Goal: Transaction & Acquisition: Subscribe to service/newsletter

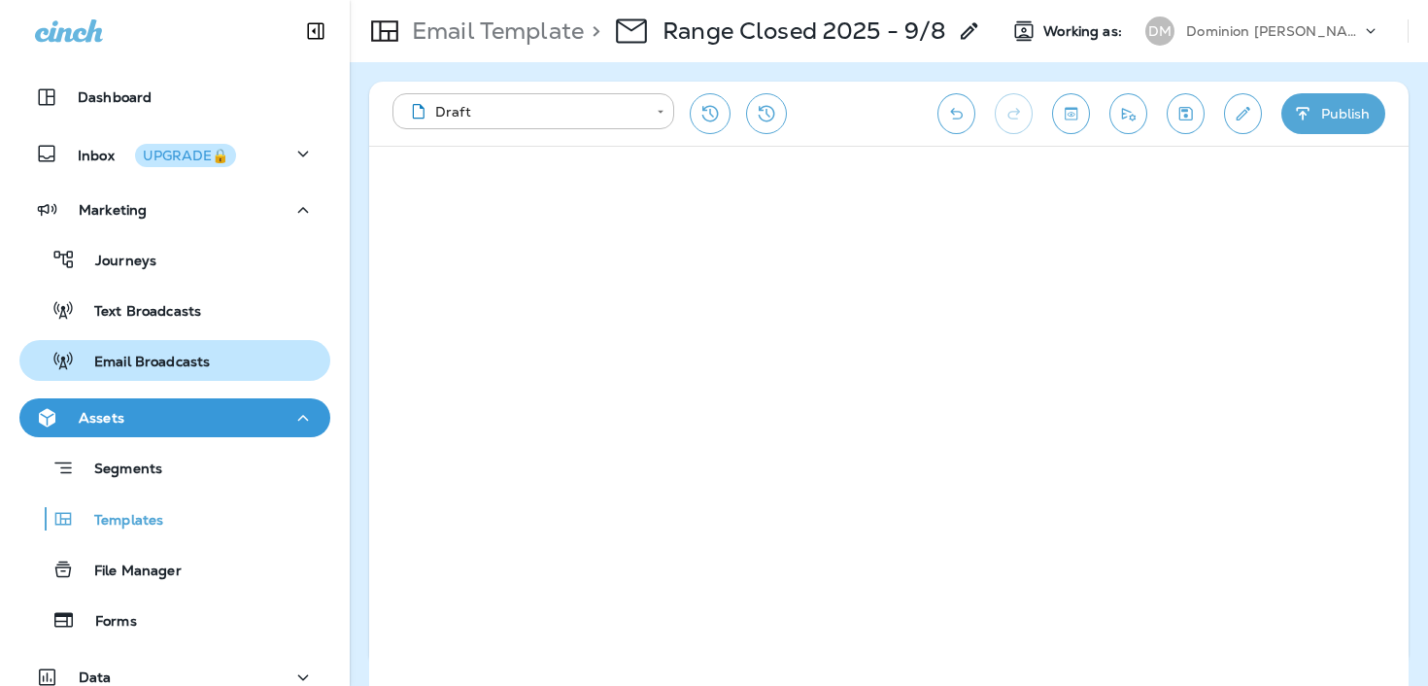
click at [174, 357] on p "Email Broadcasts" at bounding box center [142, 363] width 135 height 18
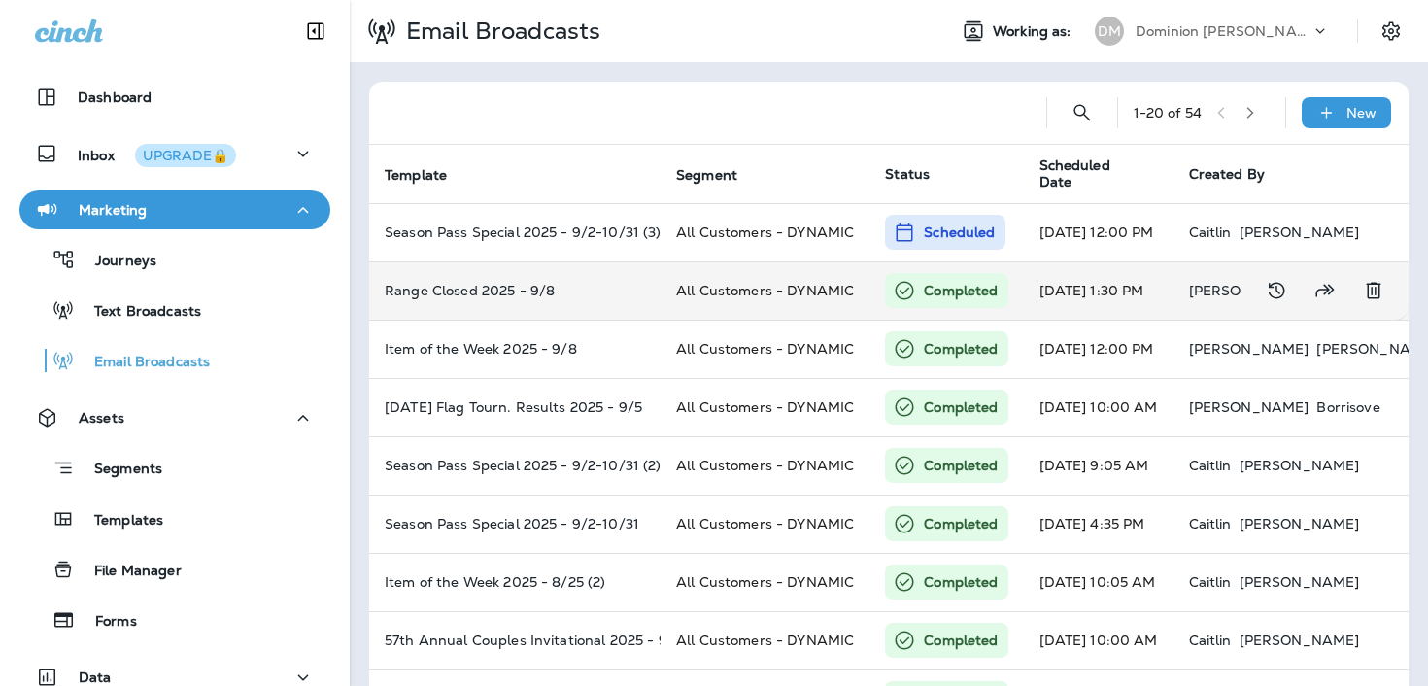
click at [552, 303] on td "Range Closed 2025 - 9/8" at bounding box center [514, 290] width 291 height 58
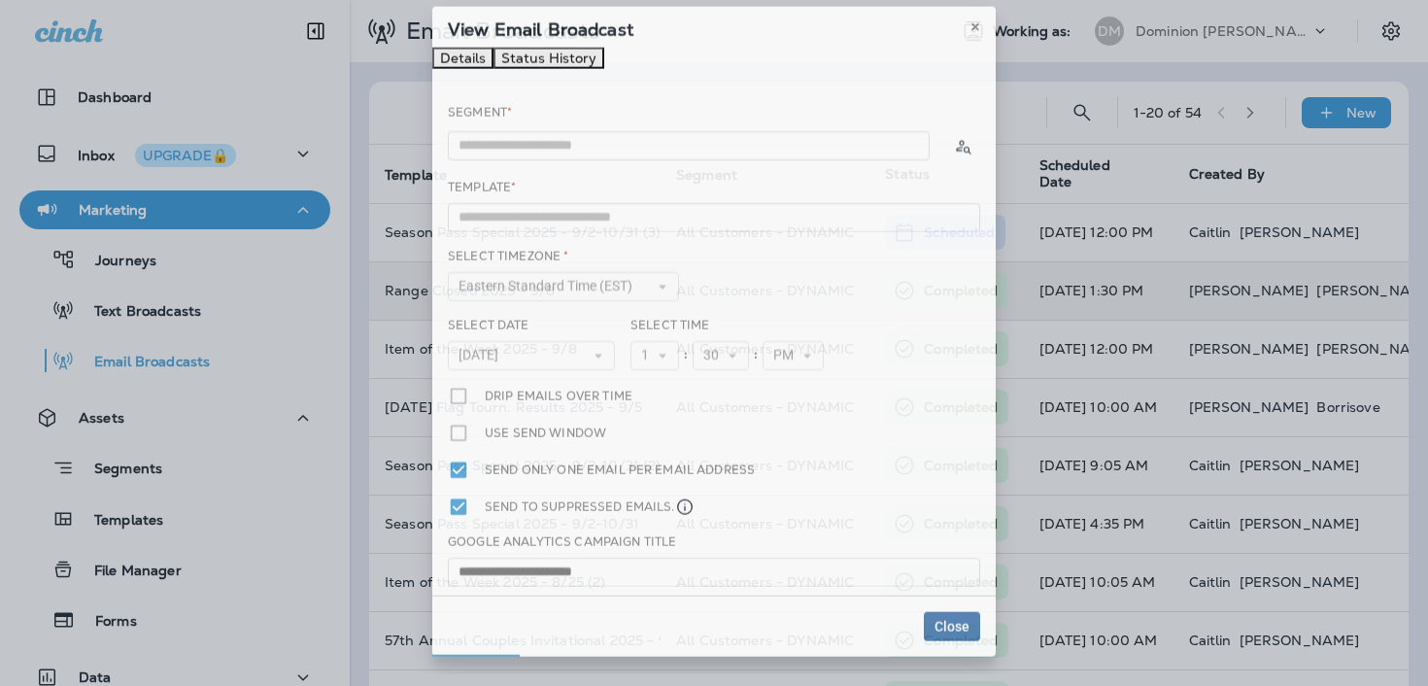
type input "**********"
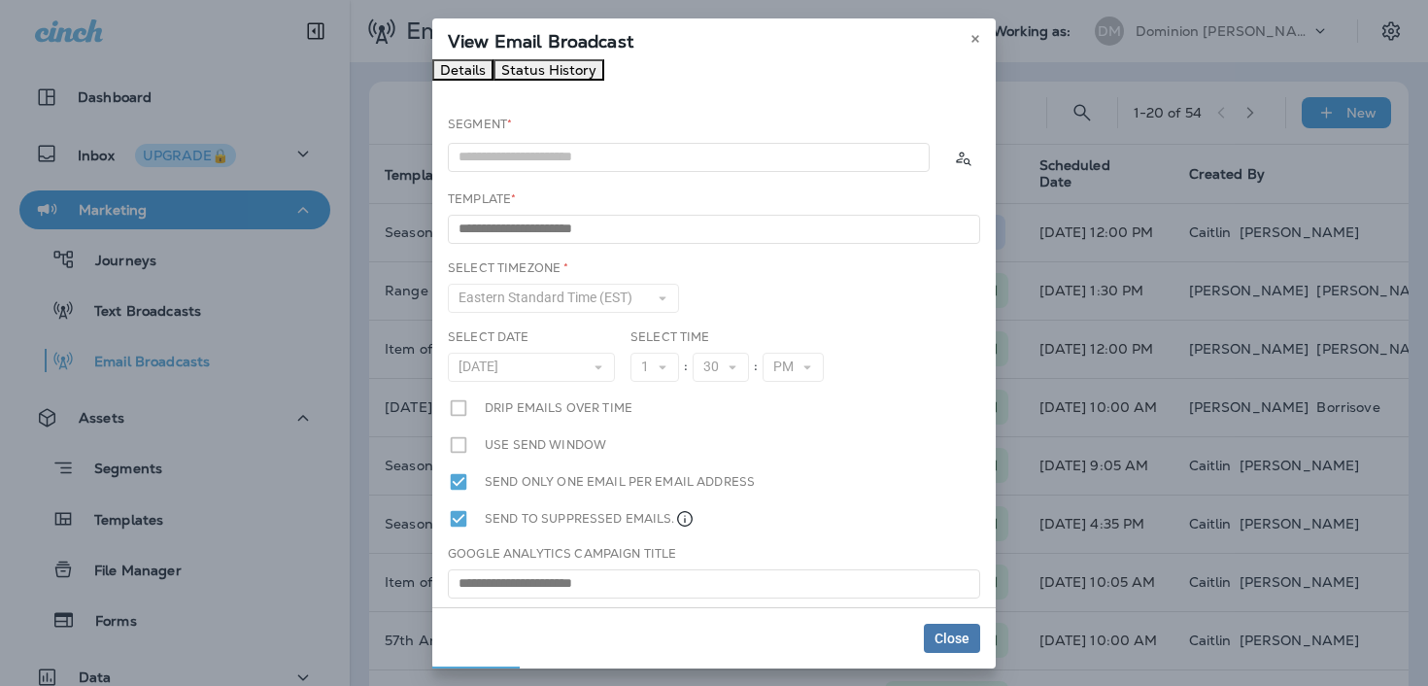
click at [604, 81] on button "Status History" at bounding box center [548, 69] width 111 height 21
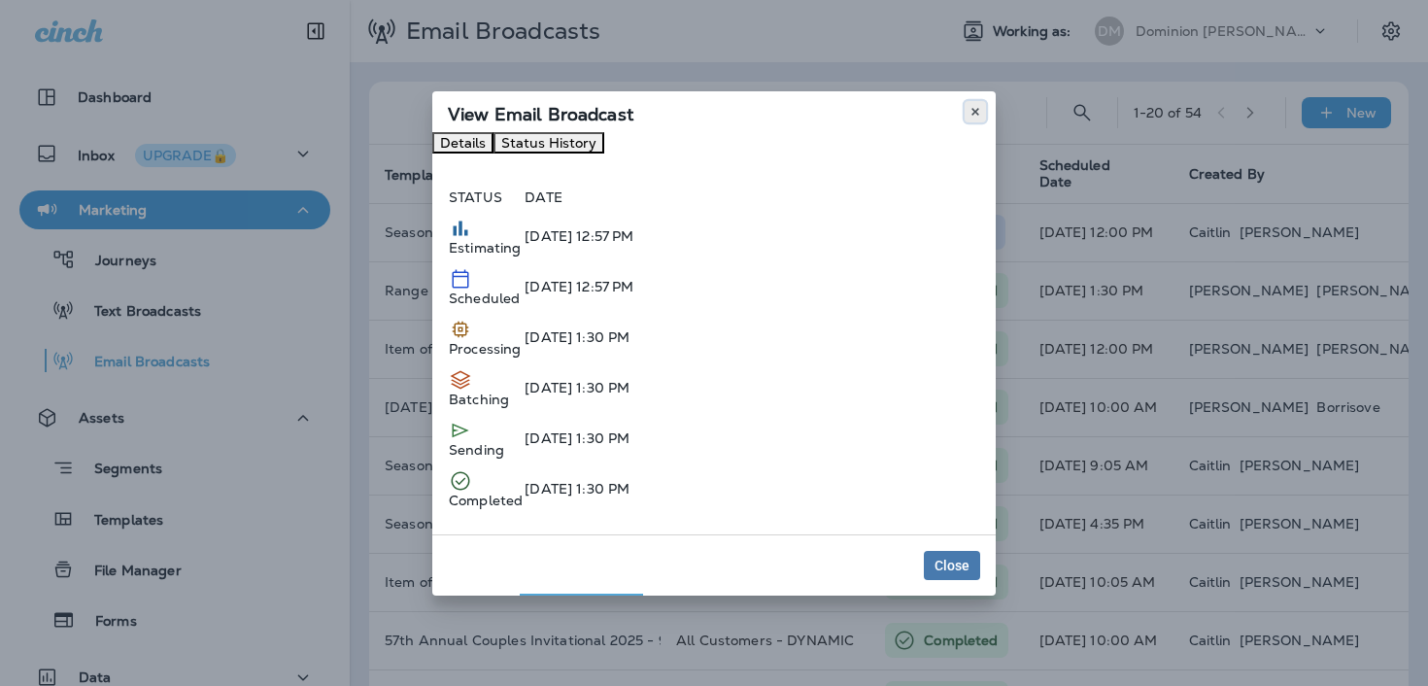
click at [969, 106] on icon at bounding box center [975, 112] width 12 height 12
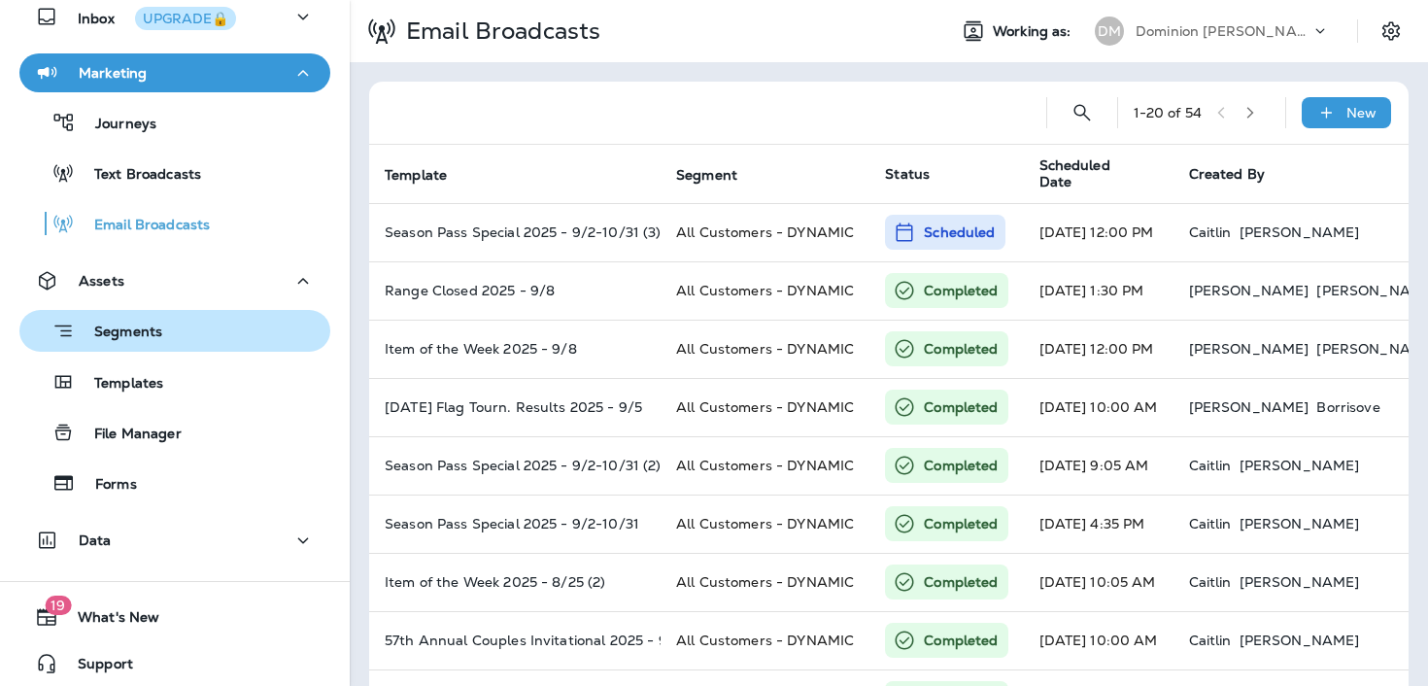
scroll to position [145, 0]
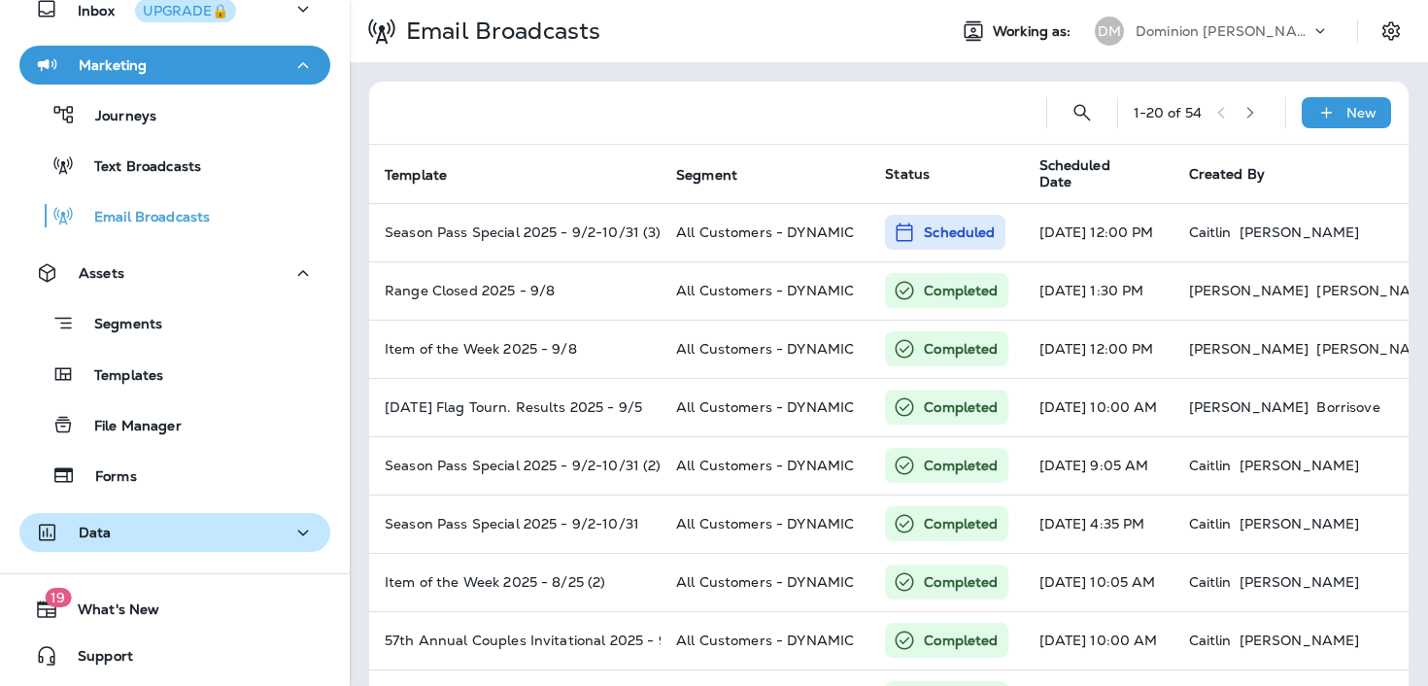
click at [160, 528] on div "Data" at bounding box center [175, 533] width 280 height 24
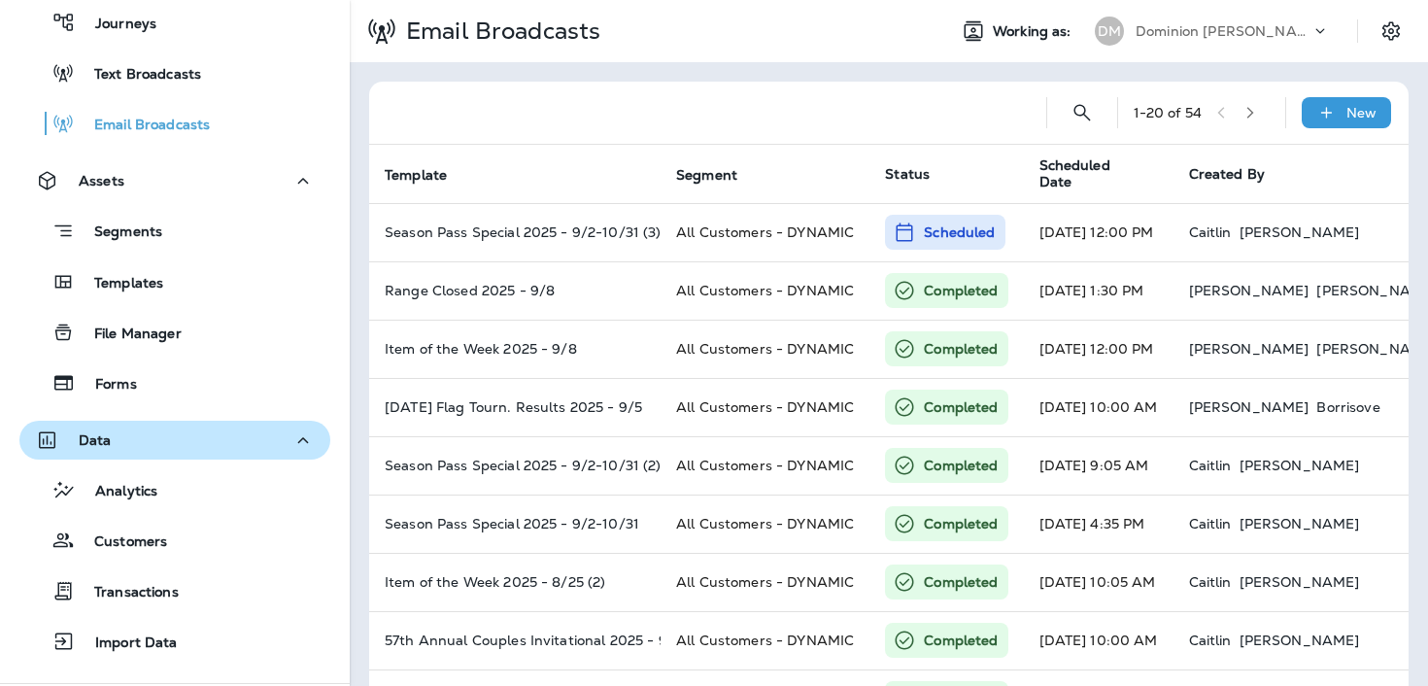
click at [160, 528] on div "Customers" at bounding box center [97, 540] width 140 height 29
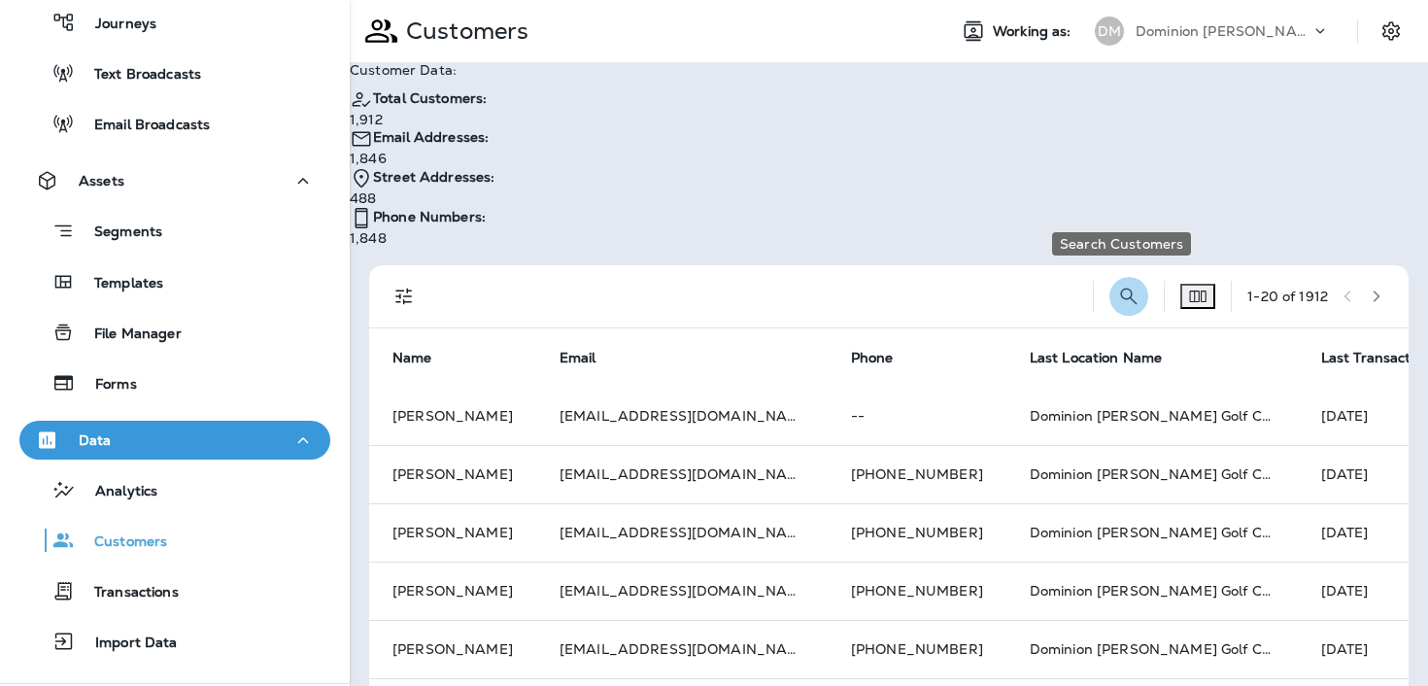
click at [1126, 277] on button "Search Customers" at bounding box center [1128, 296] width 39 height 39
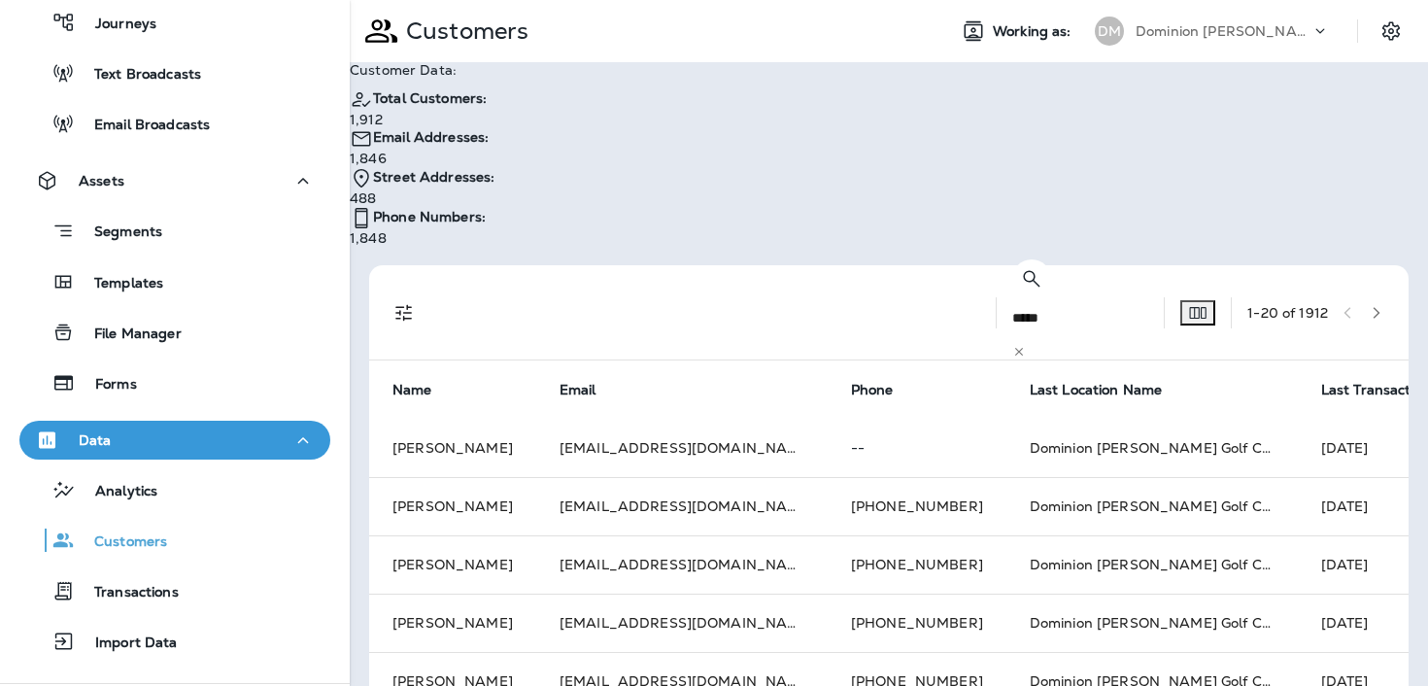
type input "*****"
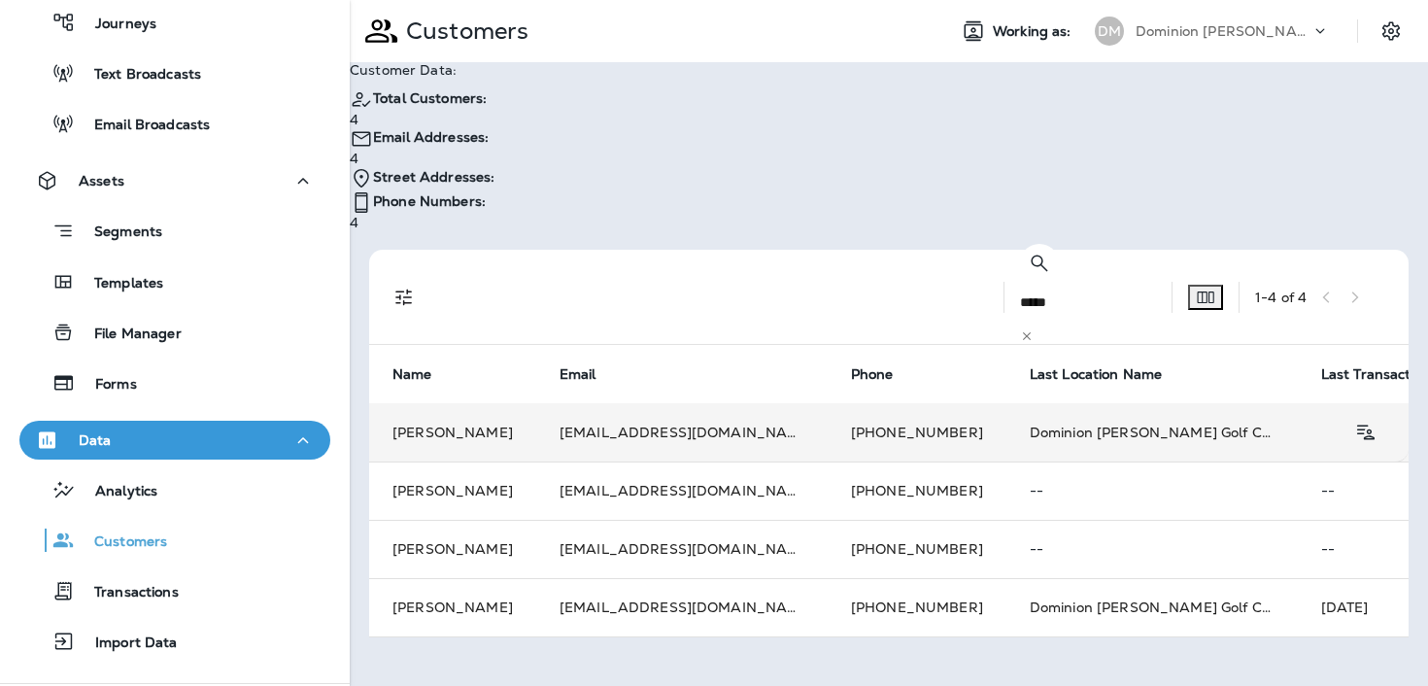
click at [541, 403] on td "[EMAIL_ADDRESS][DOMAIN_NAME]" at bounding box center [681, 432] width 291 height 58
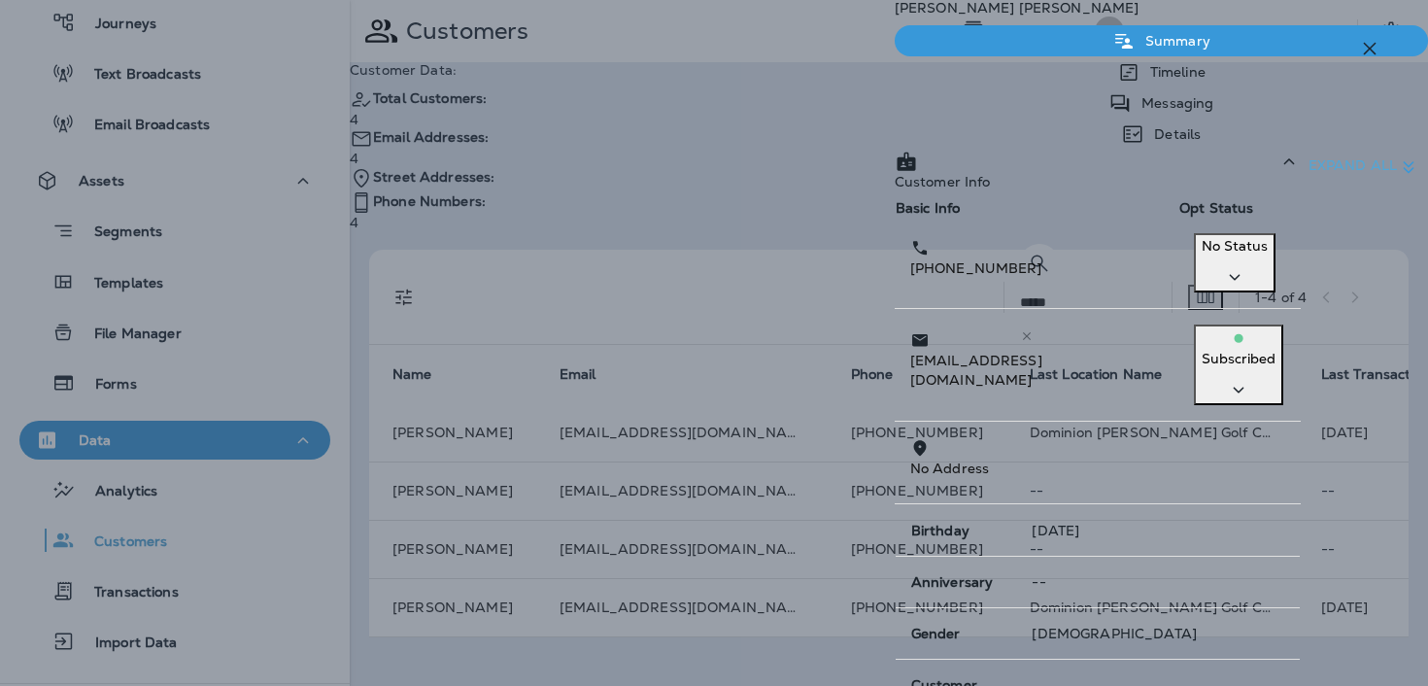
click at [1151, 111] on p "Messaging" at bounding box center [1173, 103] width 82 height 16
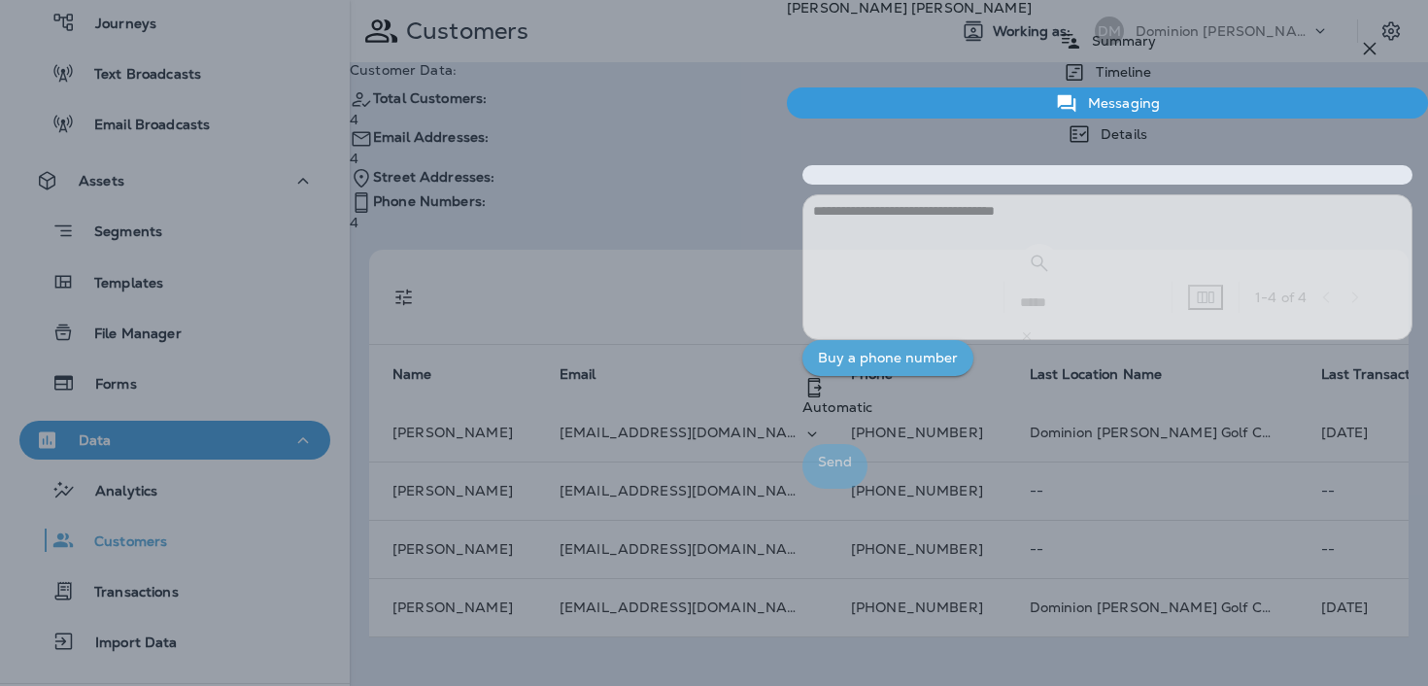
click at [1270, 119] on div "Details" at bounding box center [1107, 134] width 641 height 31
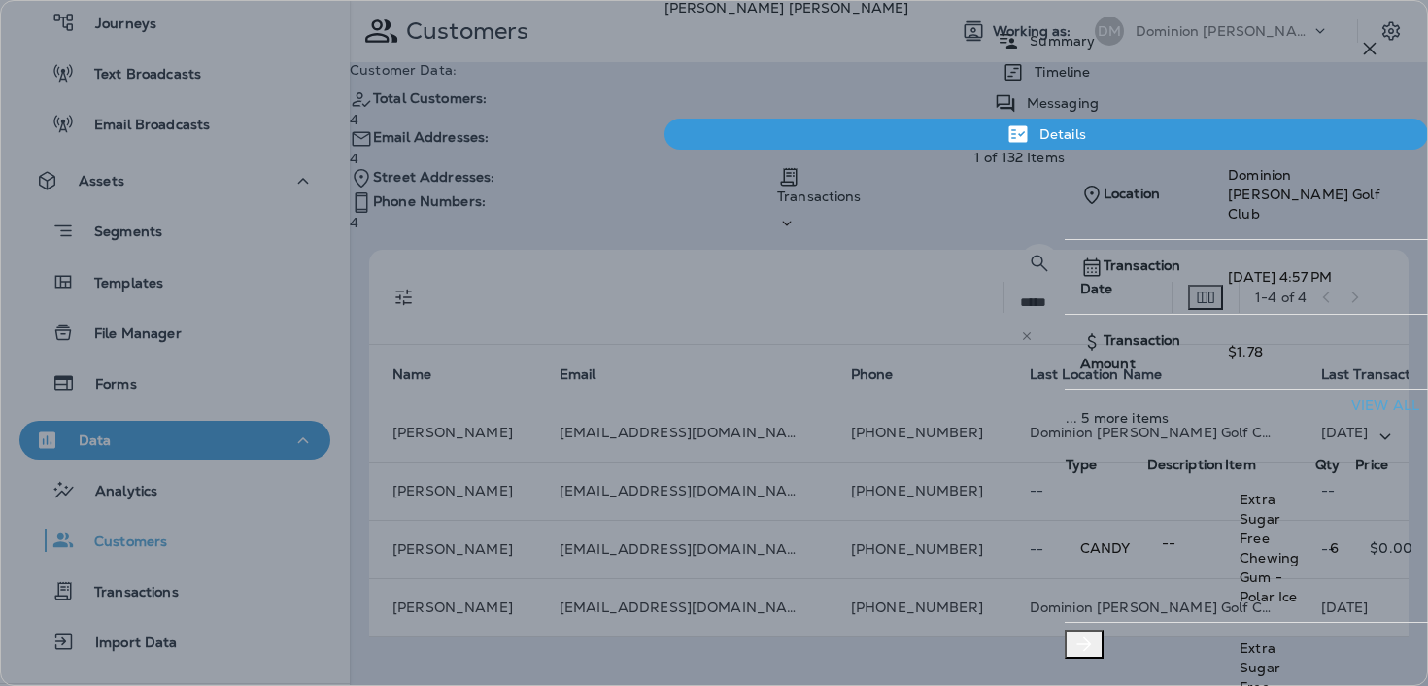
click at [1002, 85] on icon at bounding box center [1013, 72] width 23 height 24
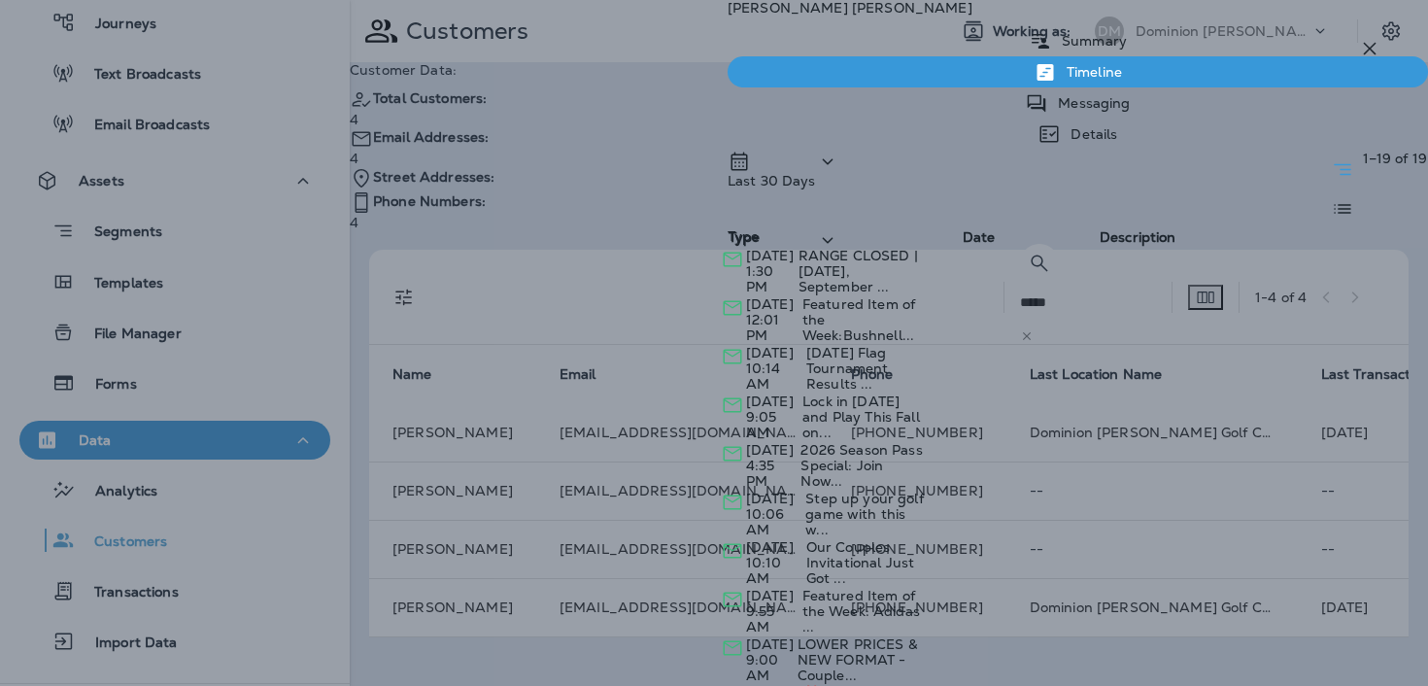
click at [667, 590] on div "[PERSON_NAME] Summary Timeline Messaging Details Last 30 Days Type Type Date De…" at bounding box center [714, 343] width 1428 height 686
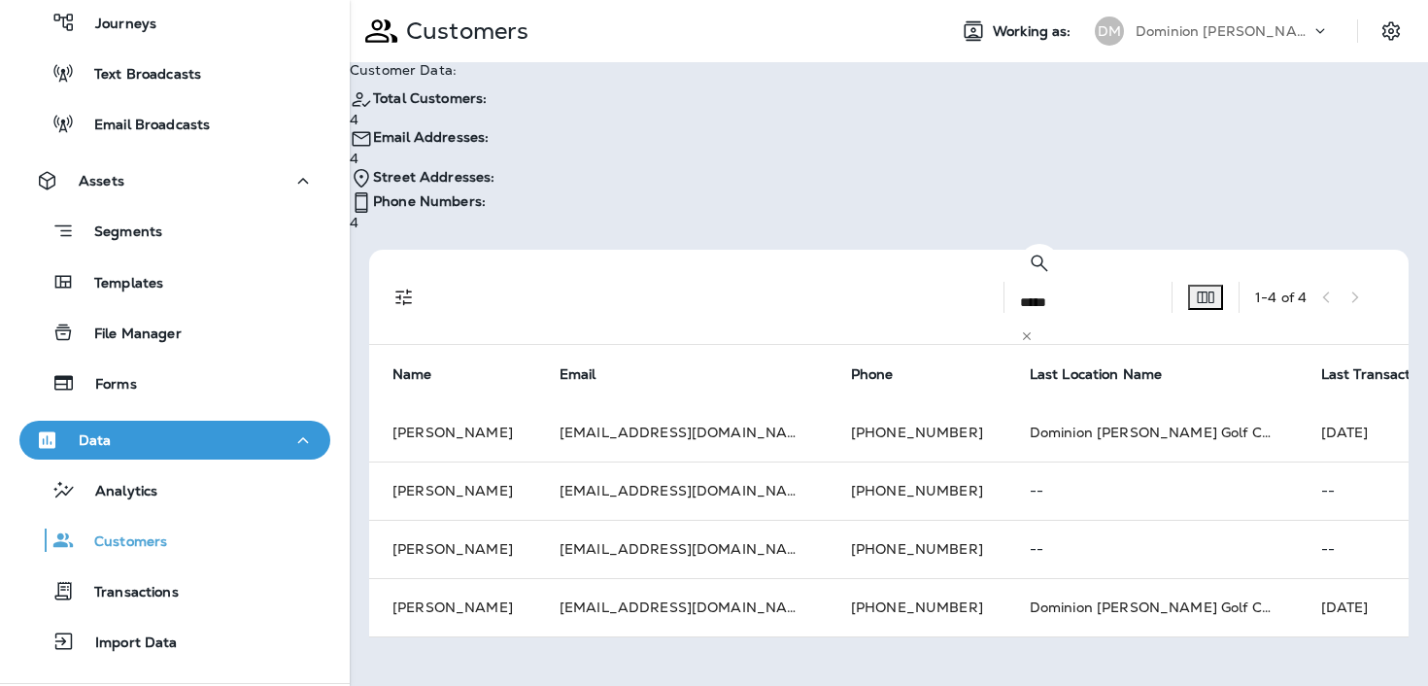
click at [1034, 329] on icon at bounding box center [1027, 336] width 14 height 14
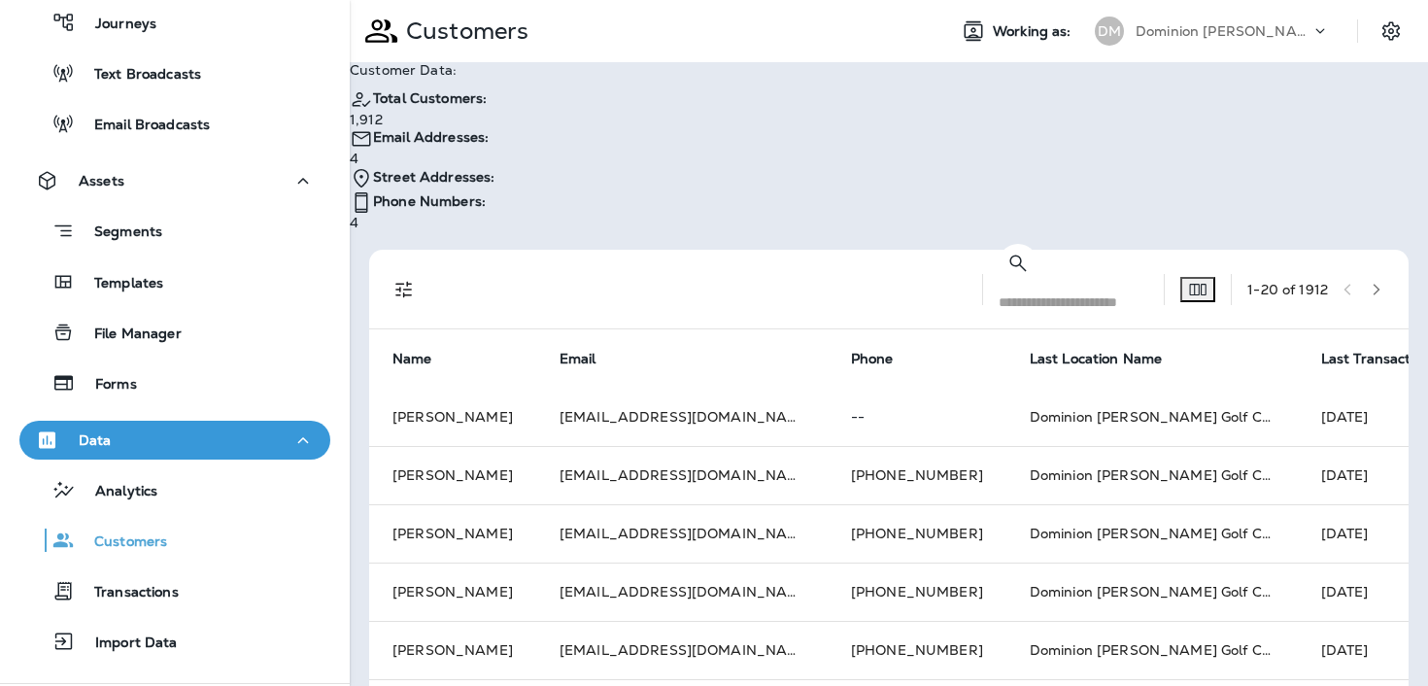
click at [1020, 277] on input "text" at bounding box center [1080, 302] width 163 height 51
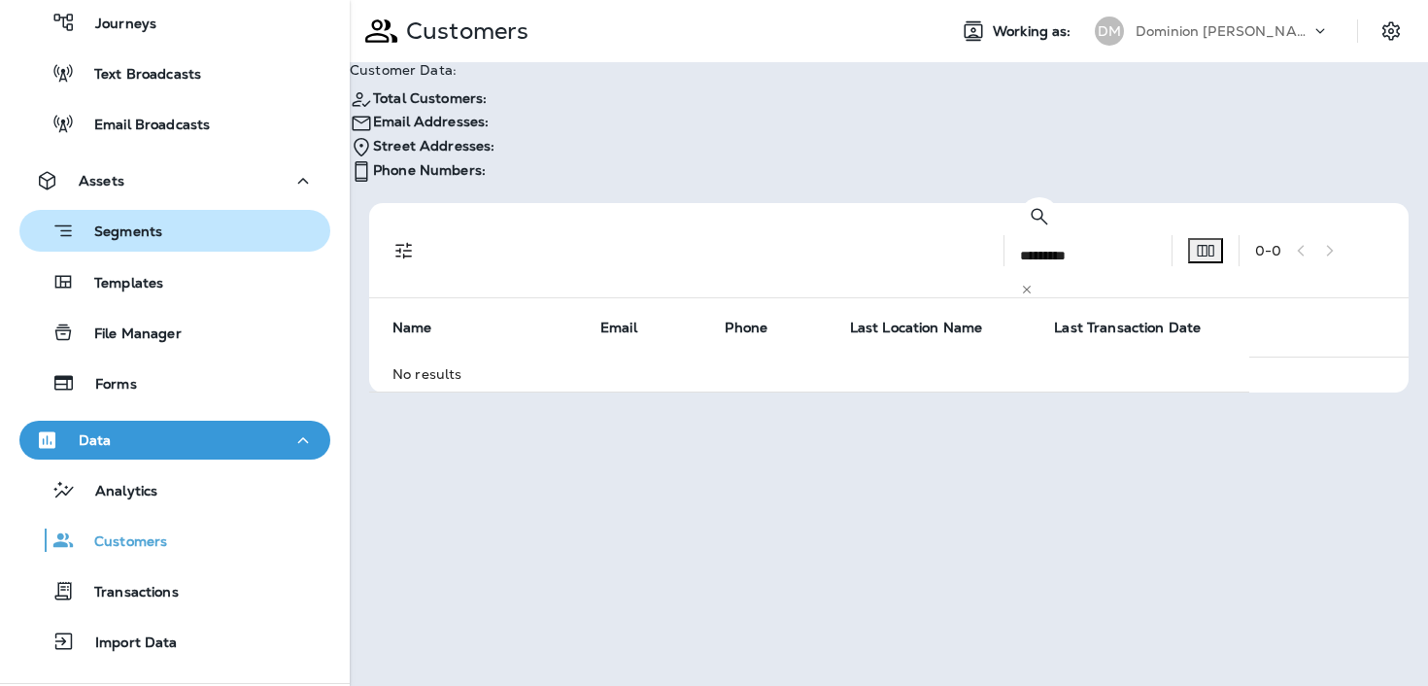
scroll to position [225, 0]
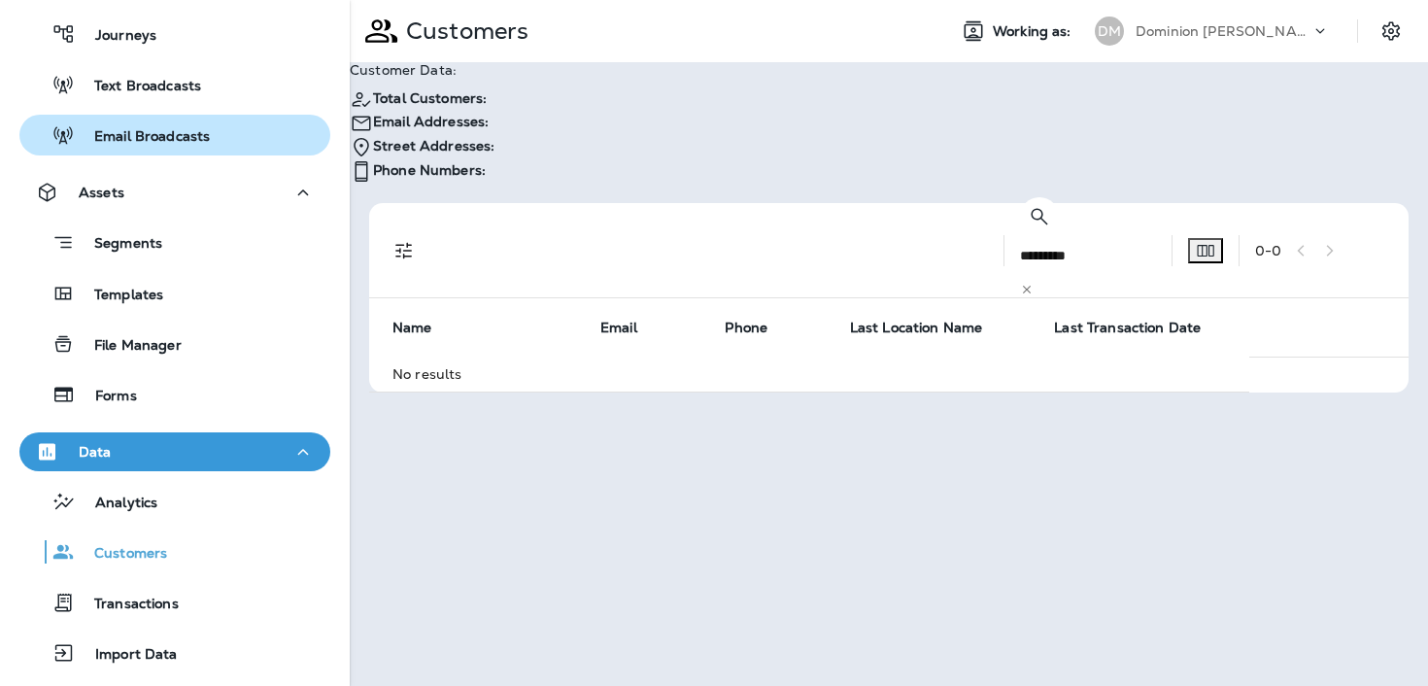
type input "*********"
click at [187, 135] on p "Email Broadcasts" at bounding box center [142, 137] width 135 height 18
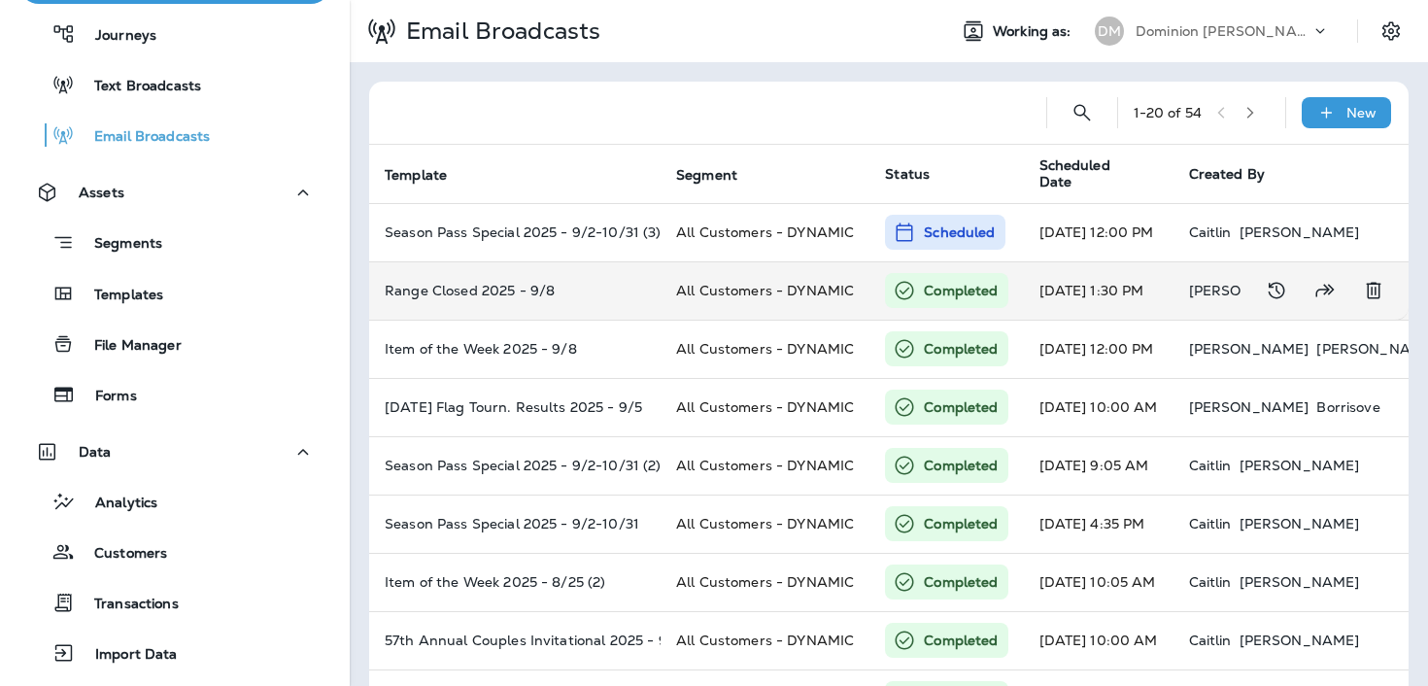
click at [682, 275] on td "All Customers - DYNAMIC" at bounding box center [765, 290] width 209 height 58
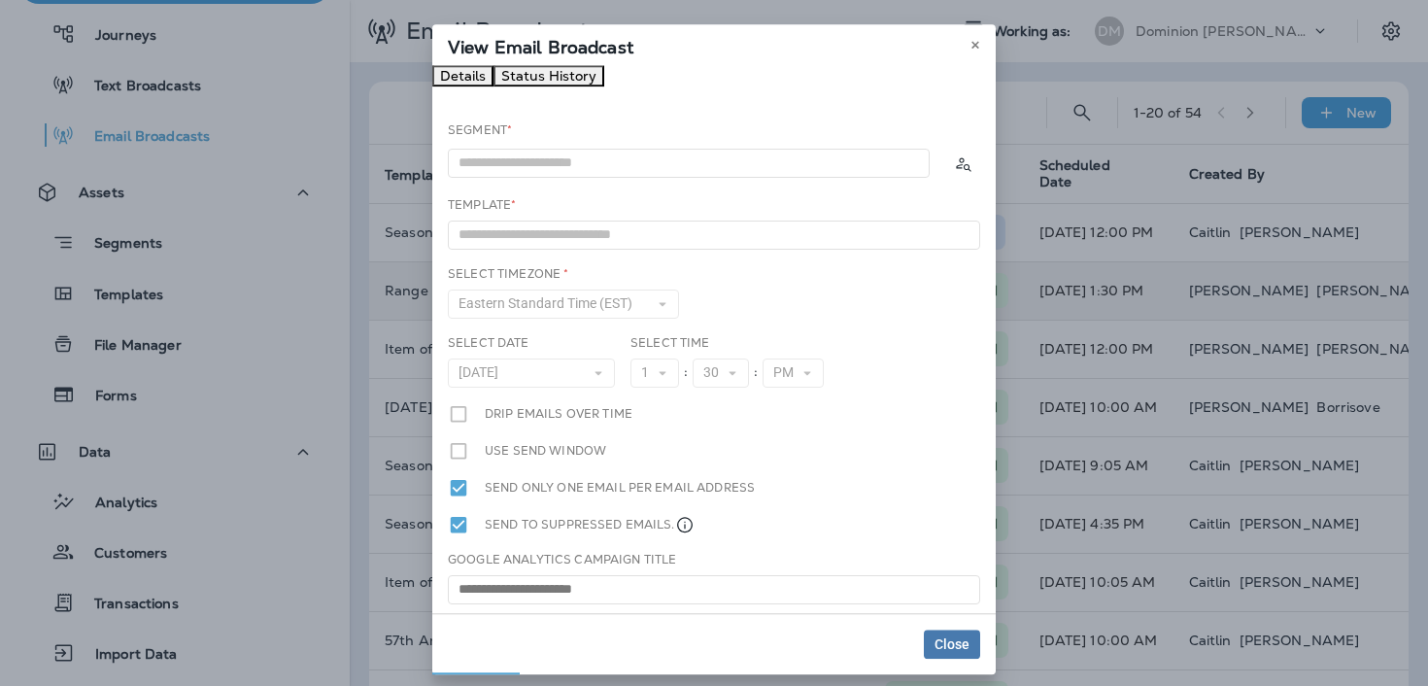
type input "**********"
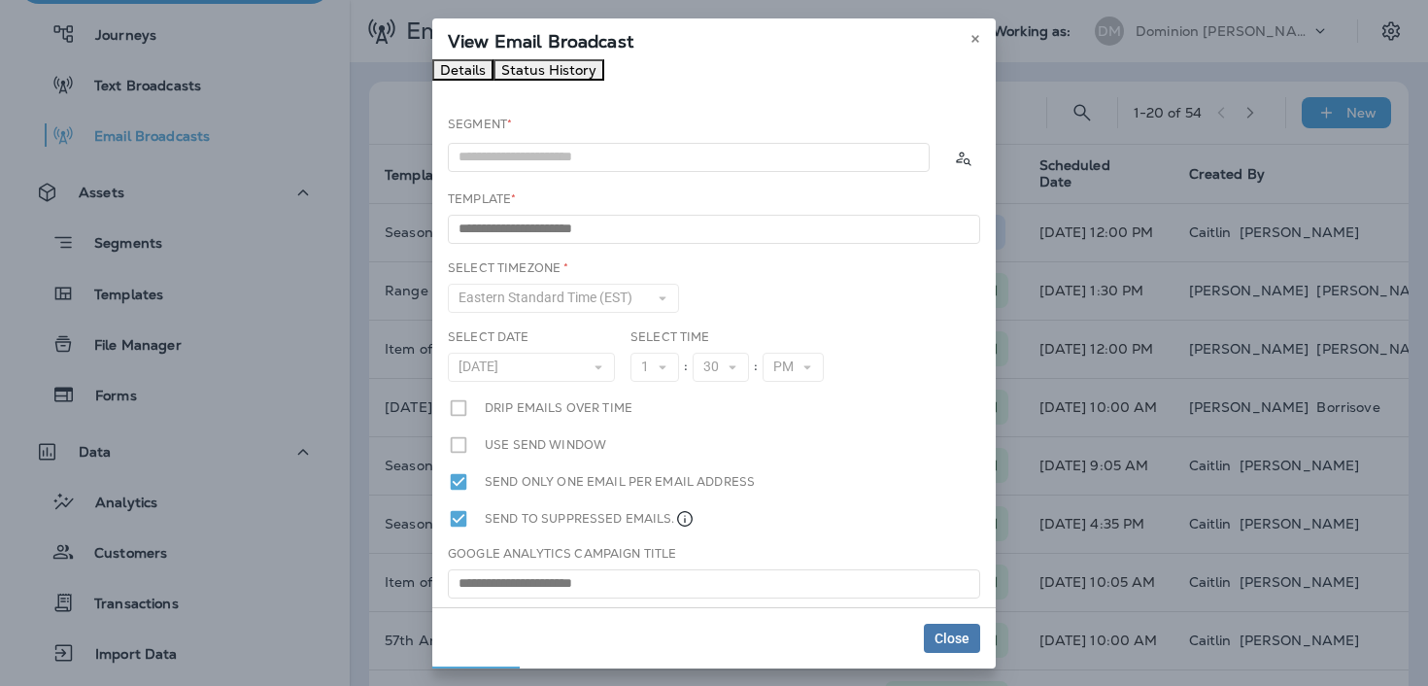
click at [982, 51] on div "View Email Broadcast" at bounding box center [713, 38] width 563 height 41
click at [979, 38] on icon at bounding box center [975, 39] width 12 height 12
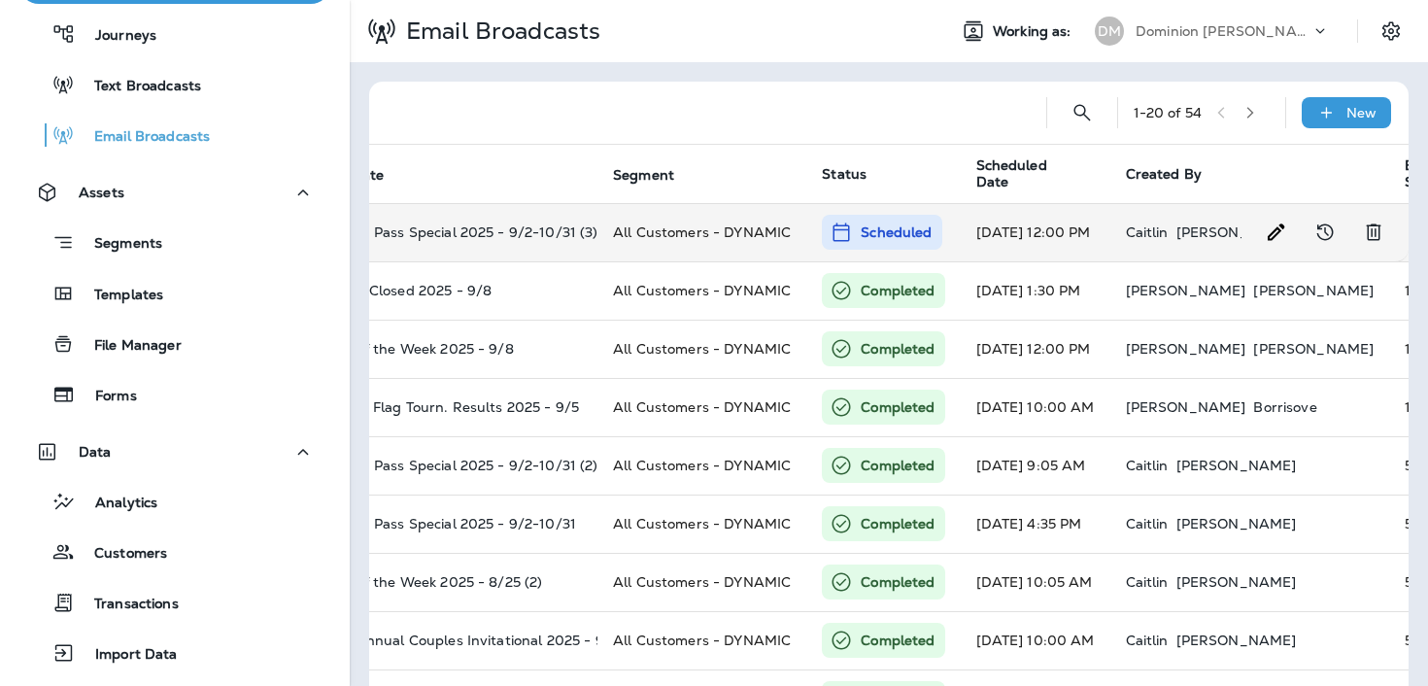
scroll to position [0, 61]
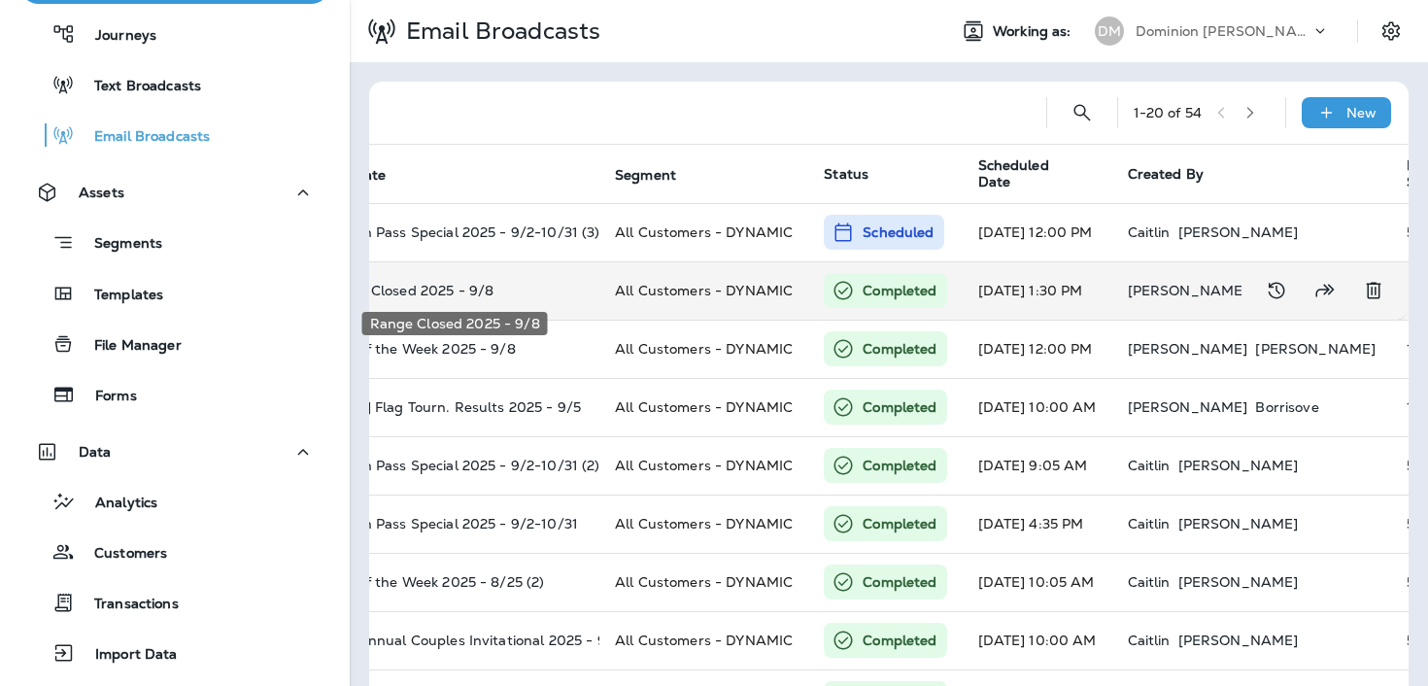
click at [504, 287] on p "Range Closed 2025 - 9/8" at bounding box center [453, 291] width 260 height 16
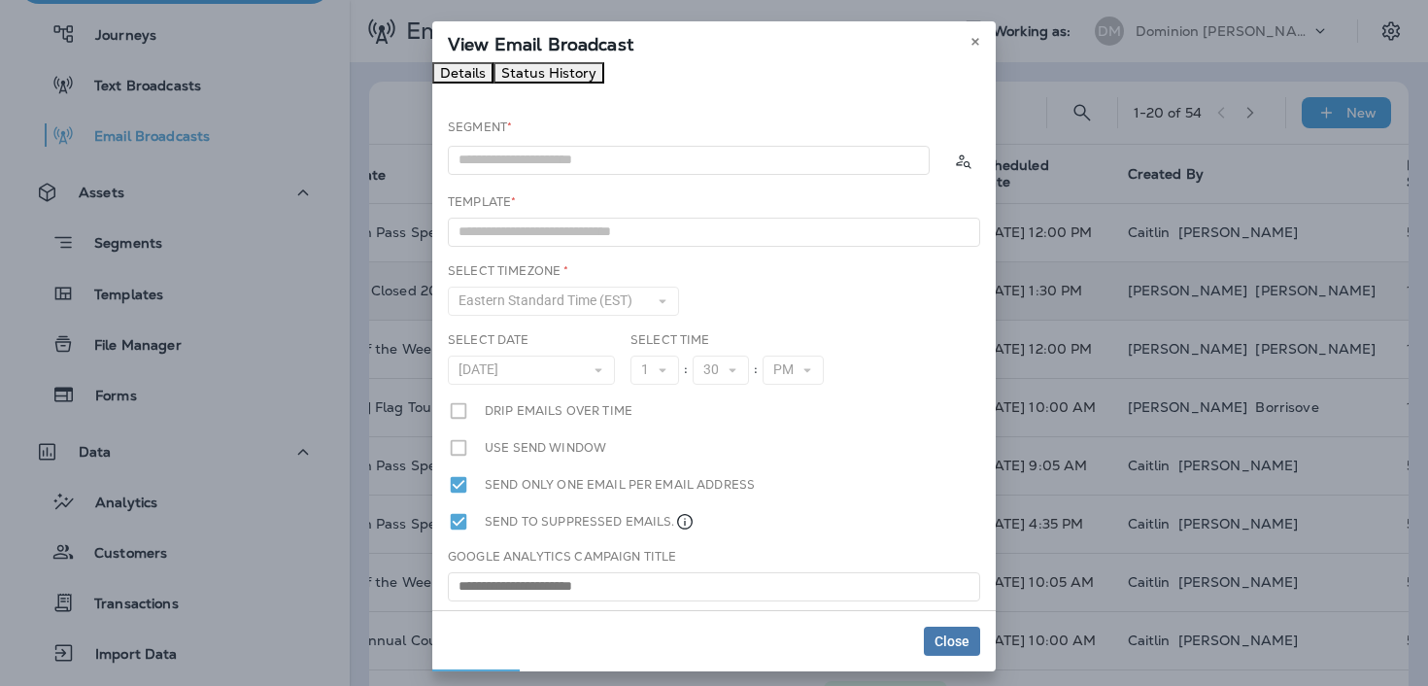
type input "**********"
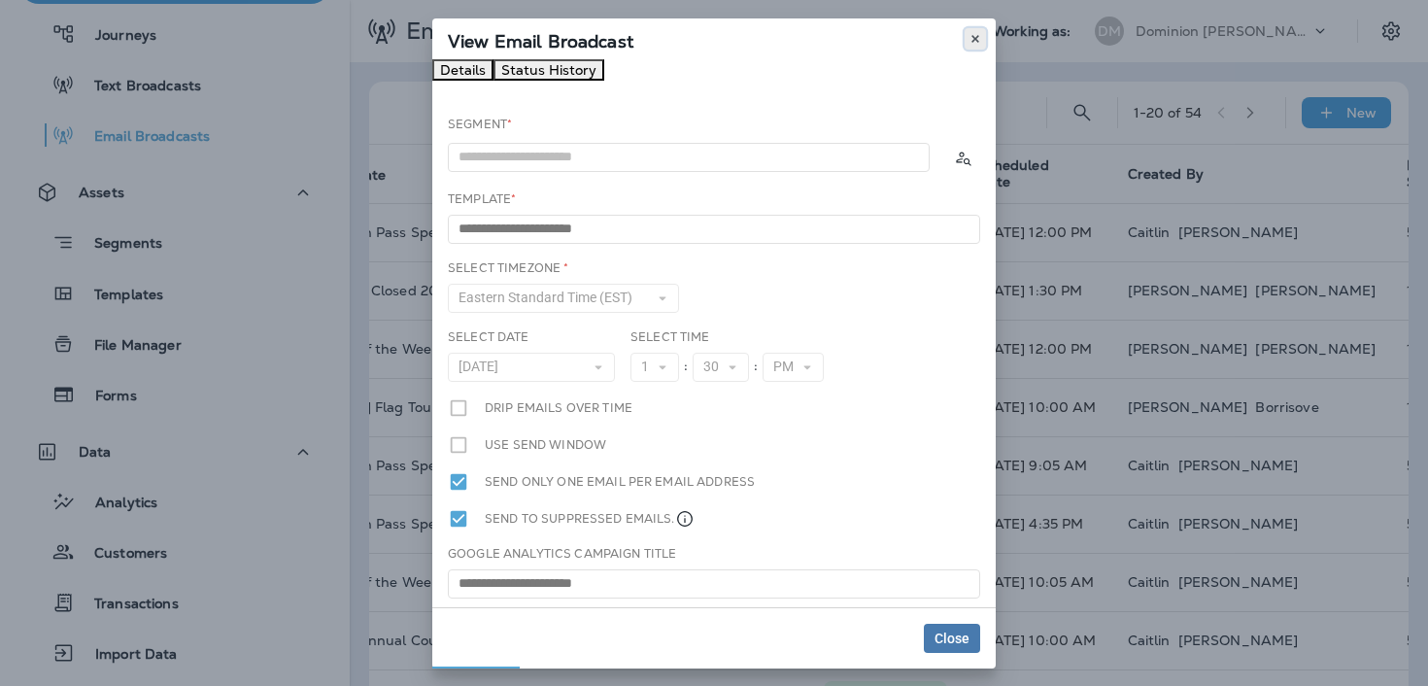
click at [977, 45] on button at bounding box center [975, 38] width 21 height 21
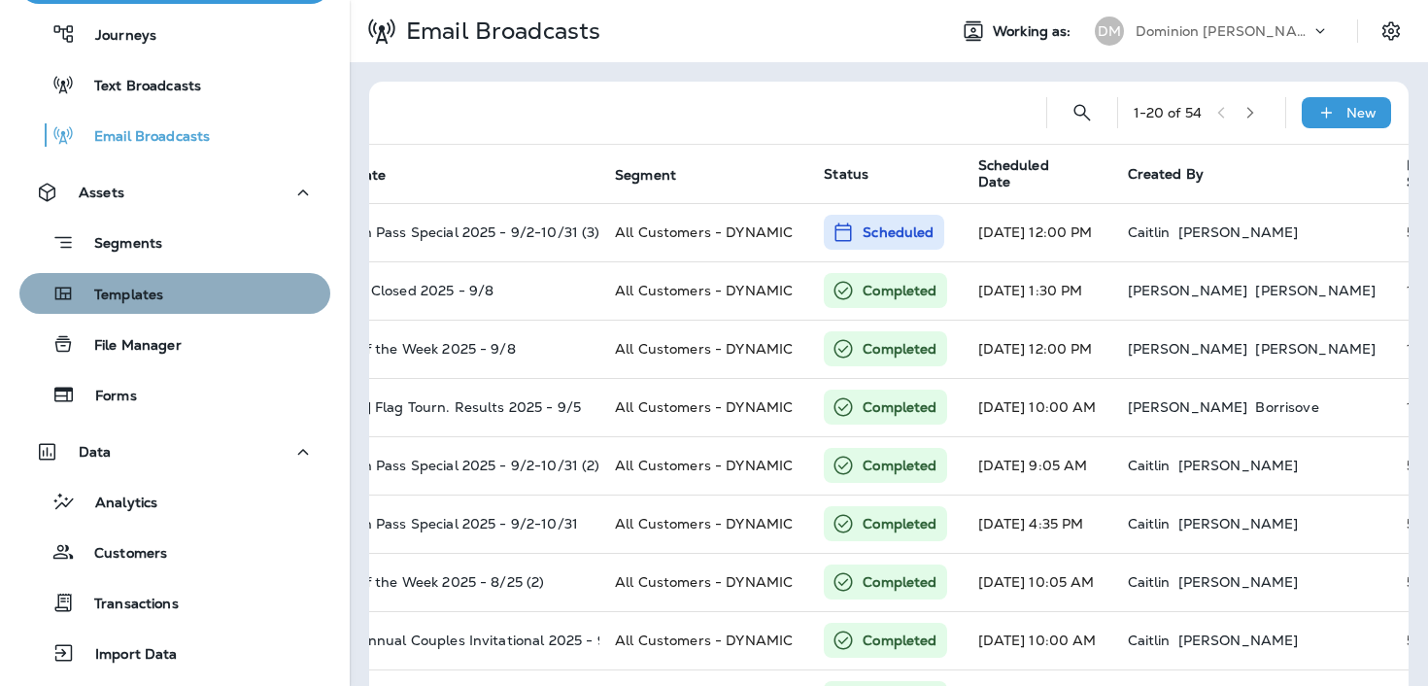
click at [174, 298] on div "Templates" at bounding box center [174, 293] width 295 height 29
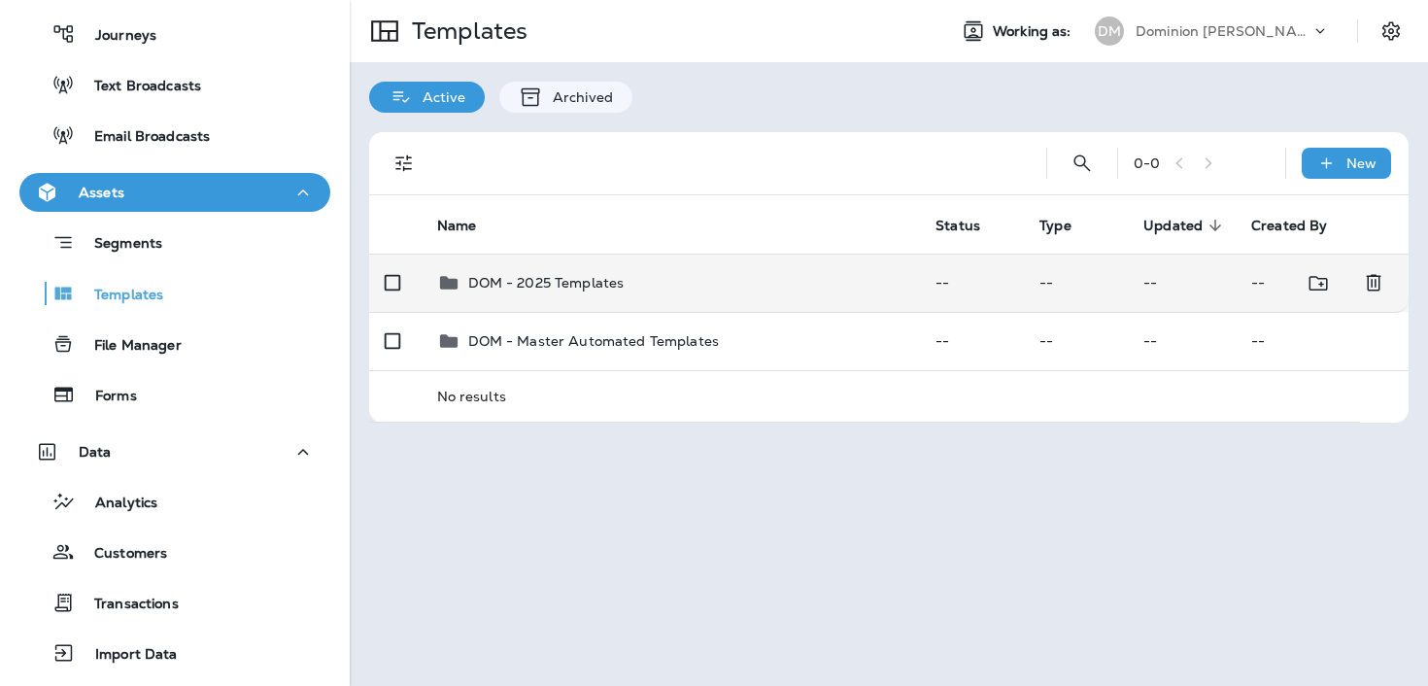
click at [571, 275] on p "DOM - 2025 Templates" at bounding box center [546, 283] width 156 height 16
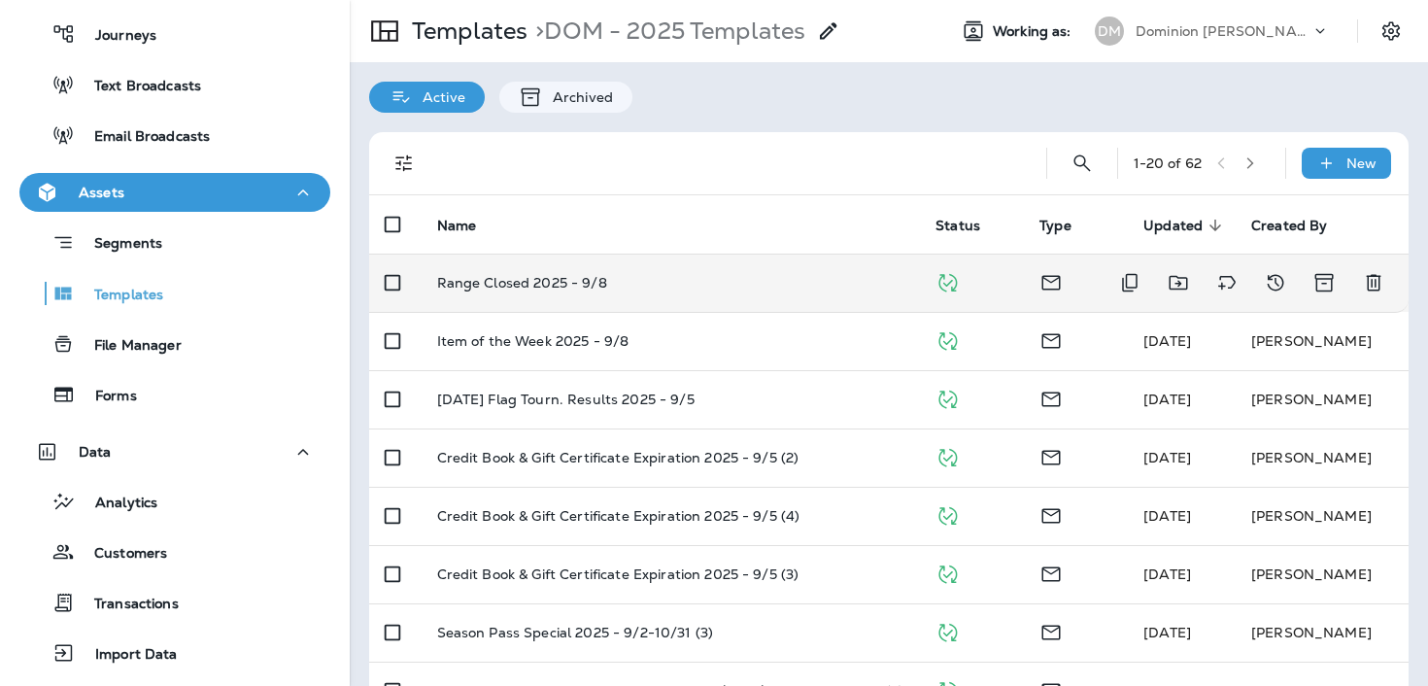
click at [569, 290] on p "Range Closed 2025 - 9/8" at bounding box center [522, 283] width 170 height 16
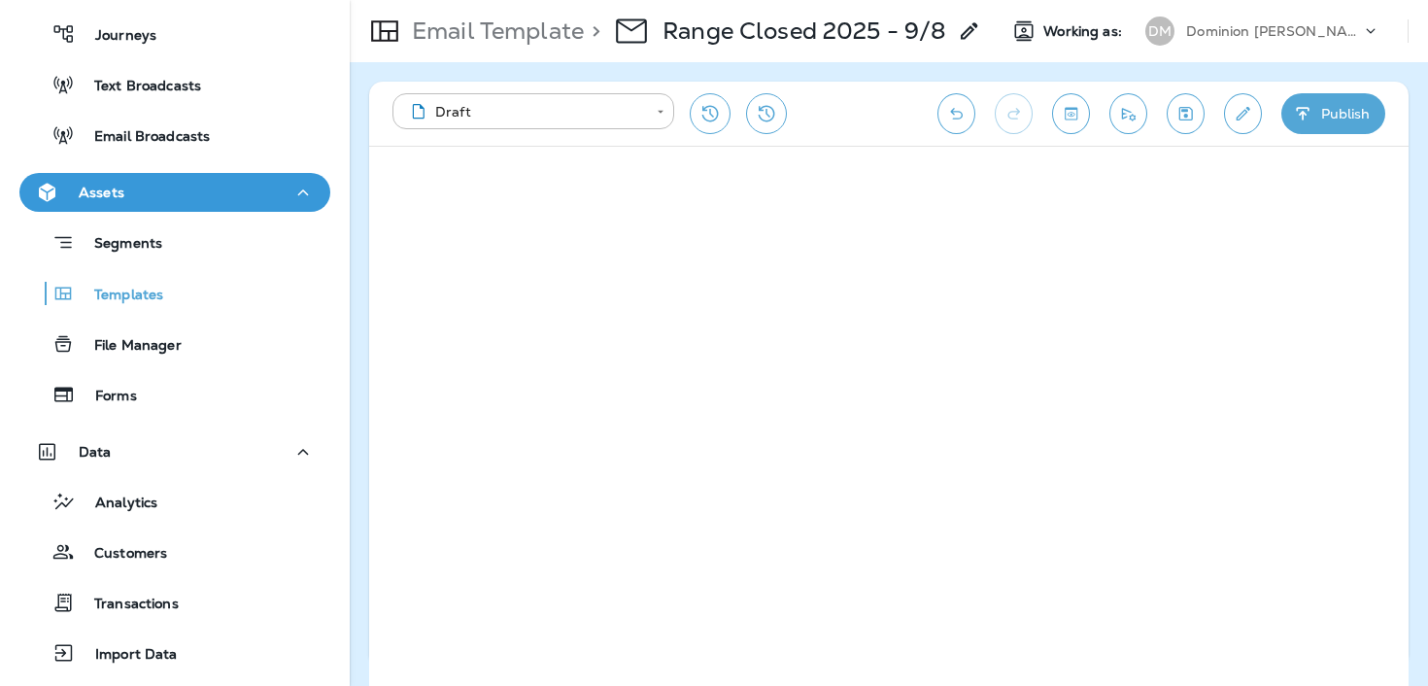
click at [1191, 47] on div "DM Dominion [PERSON_NAME]" at bounding box center [1263, 31] width 258 height 39
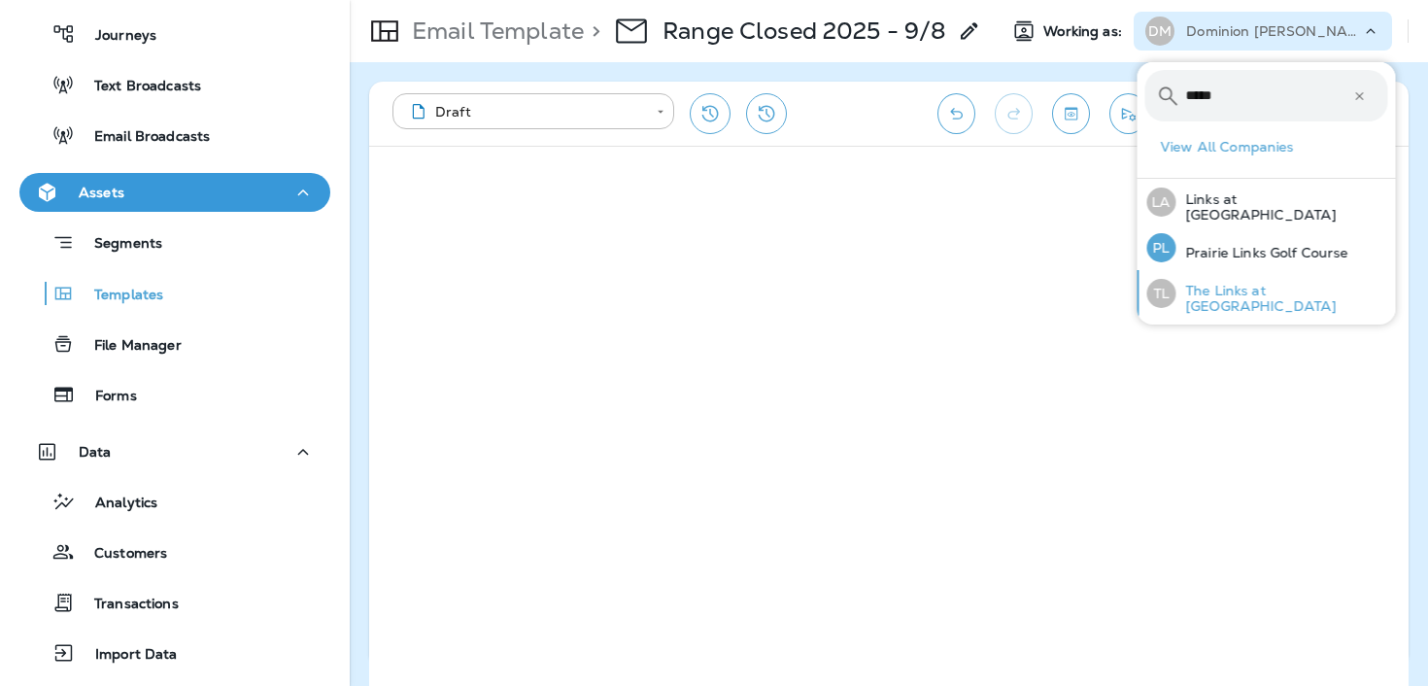
type input "*****"
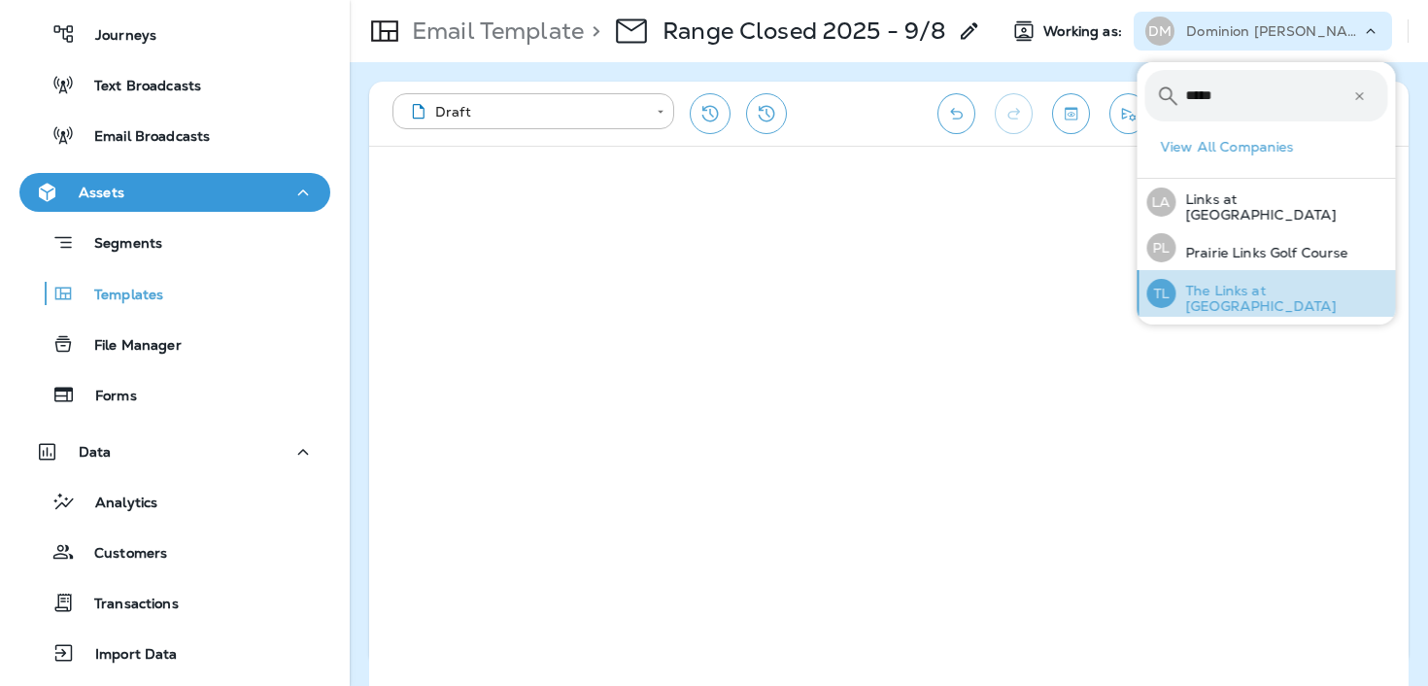
click at [1223, 299] on p "The Links at [GEOGRAPHIC_DATA]" at bounding box center [1282, 298] width 212 height 31
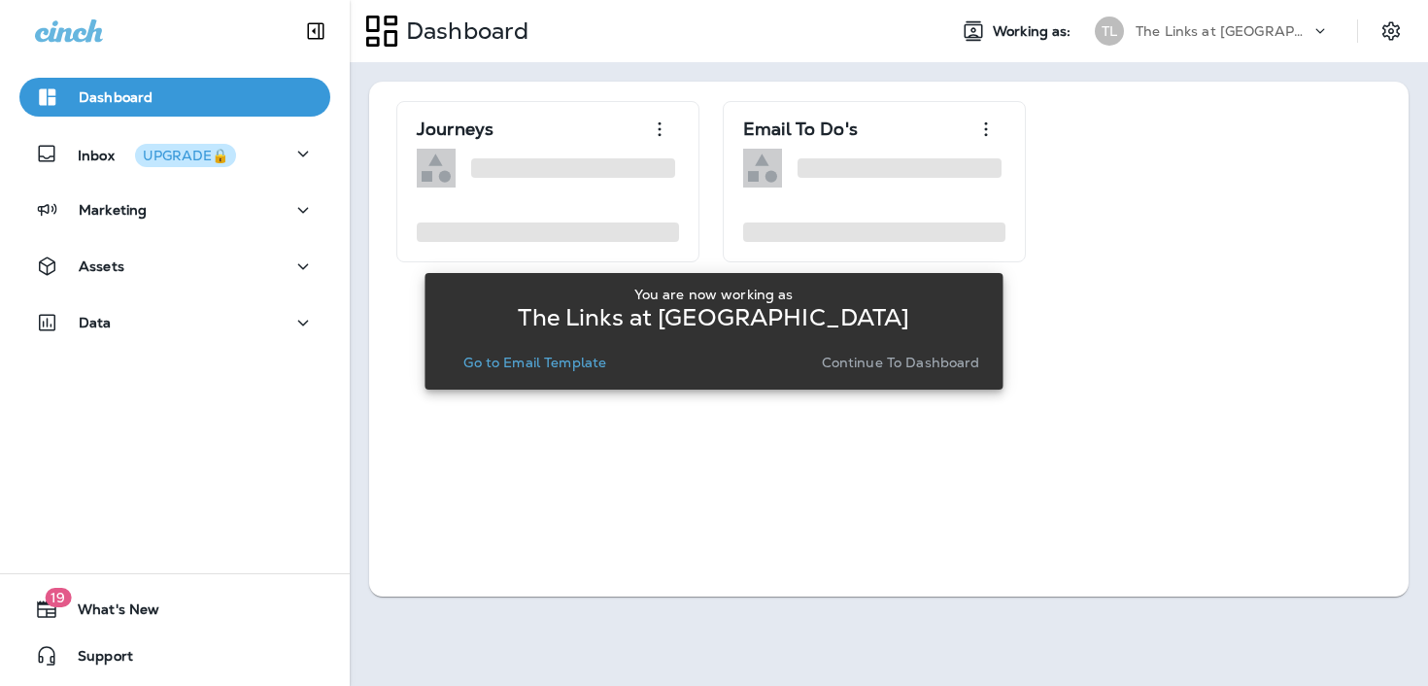
click at [884, 365] on p "Continue to Dashboard" at bounding box center [901, 363] width 158 height 16
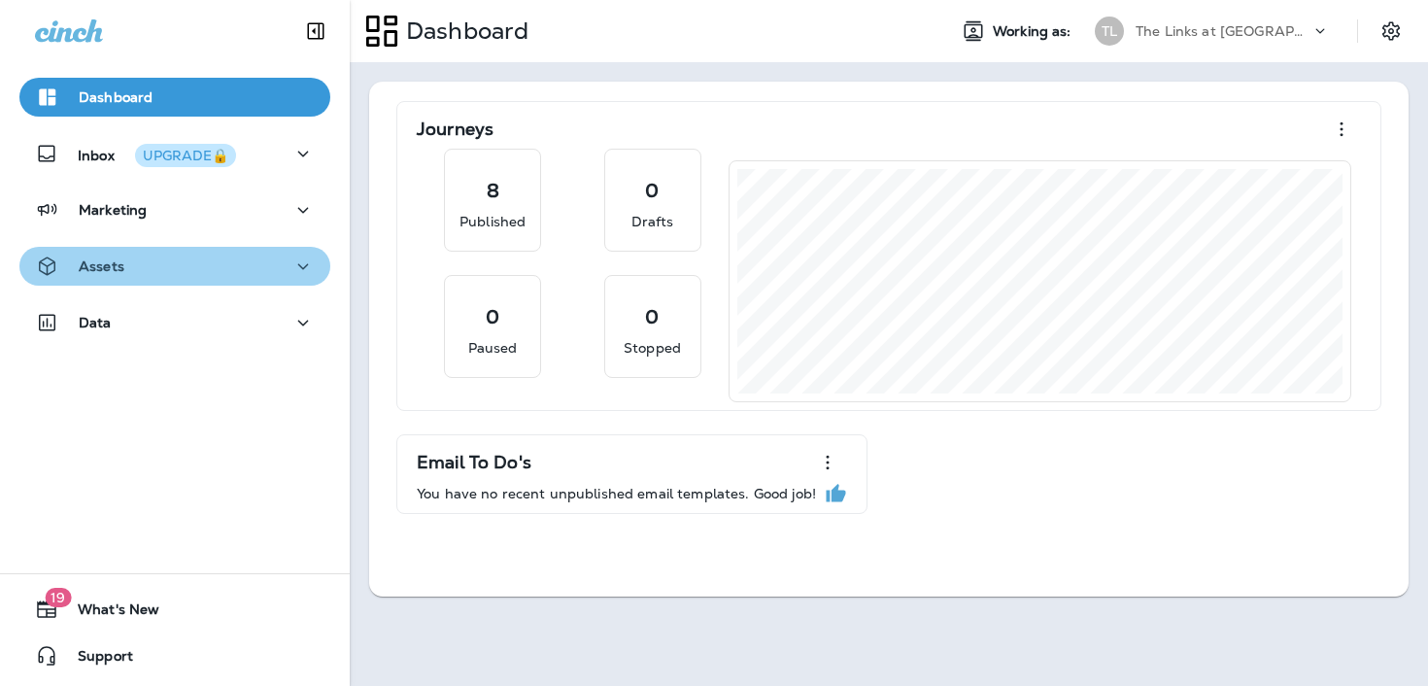
click at [293, 262] on icon "button" at bounding box center [302, 267] width 23 height 24
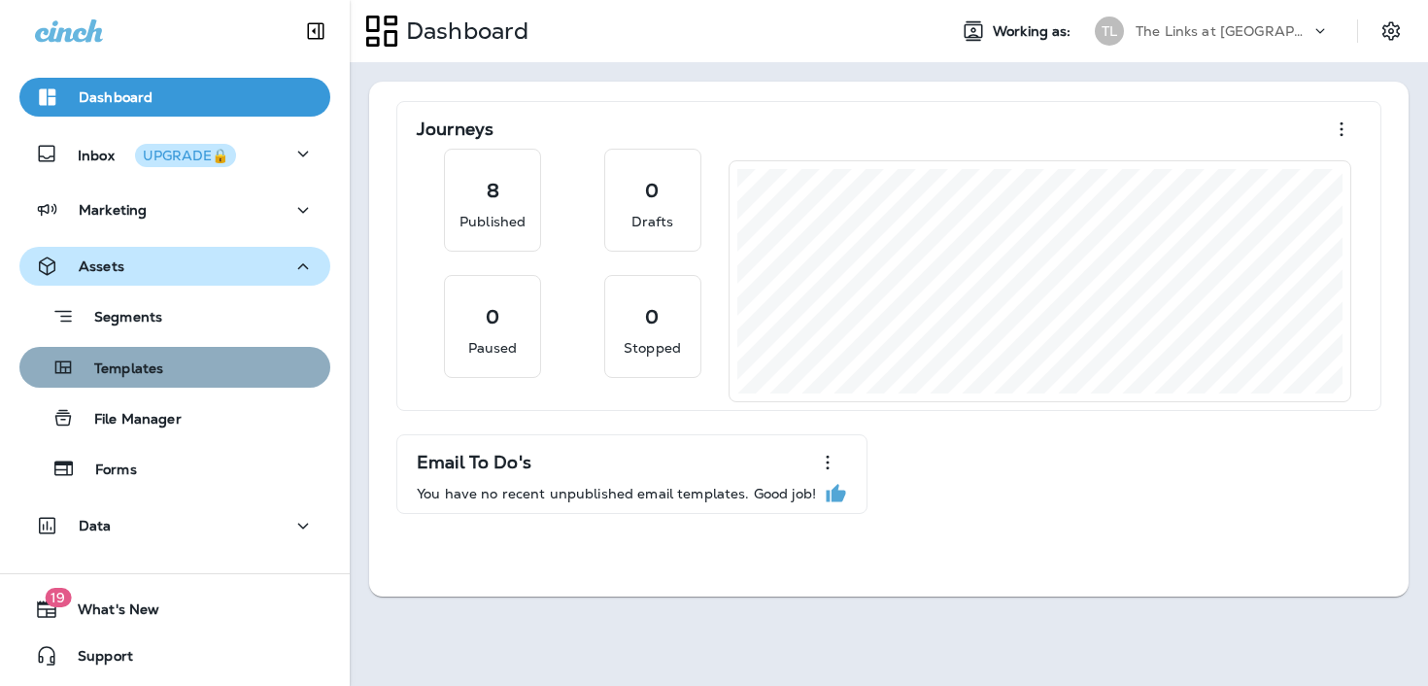
click at [228, 351] on button "Templates" at bounding box center [174, 367] width 311 height 41
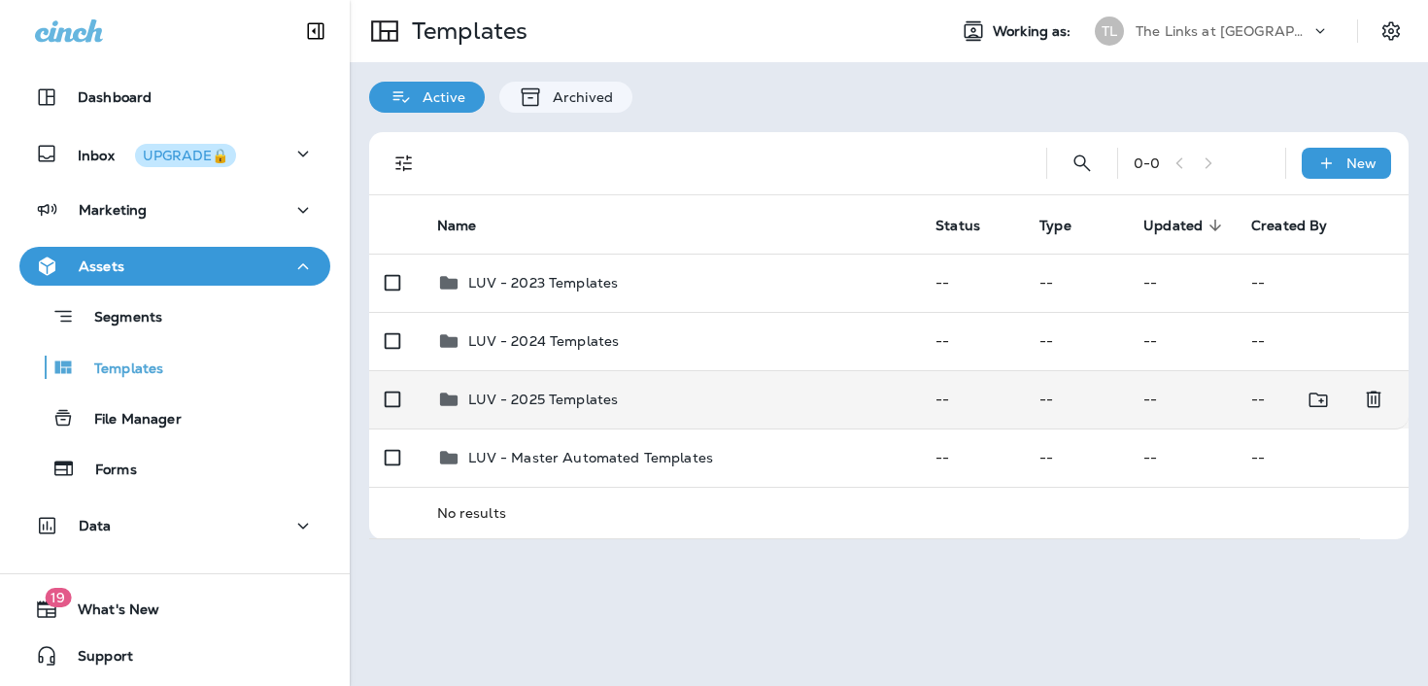
click at [533, 399] on p "LUV - 2025 Templates" at bounding box center [543, 399] width 151 height 16
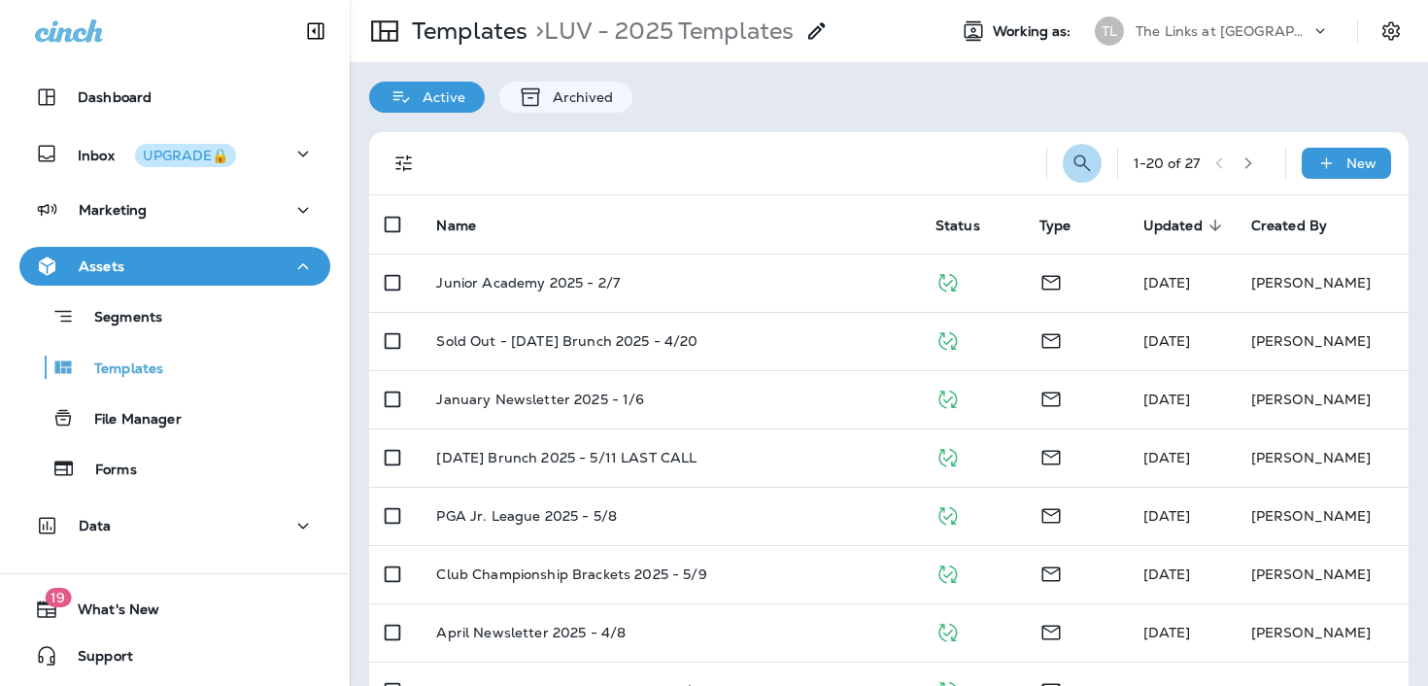
click at [1077, 162] on icon "Search Templates" at bounding box center [1081, 163] width 23 height 23
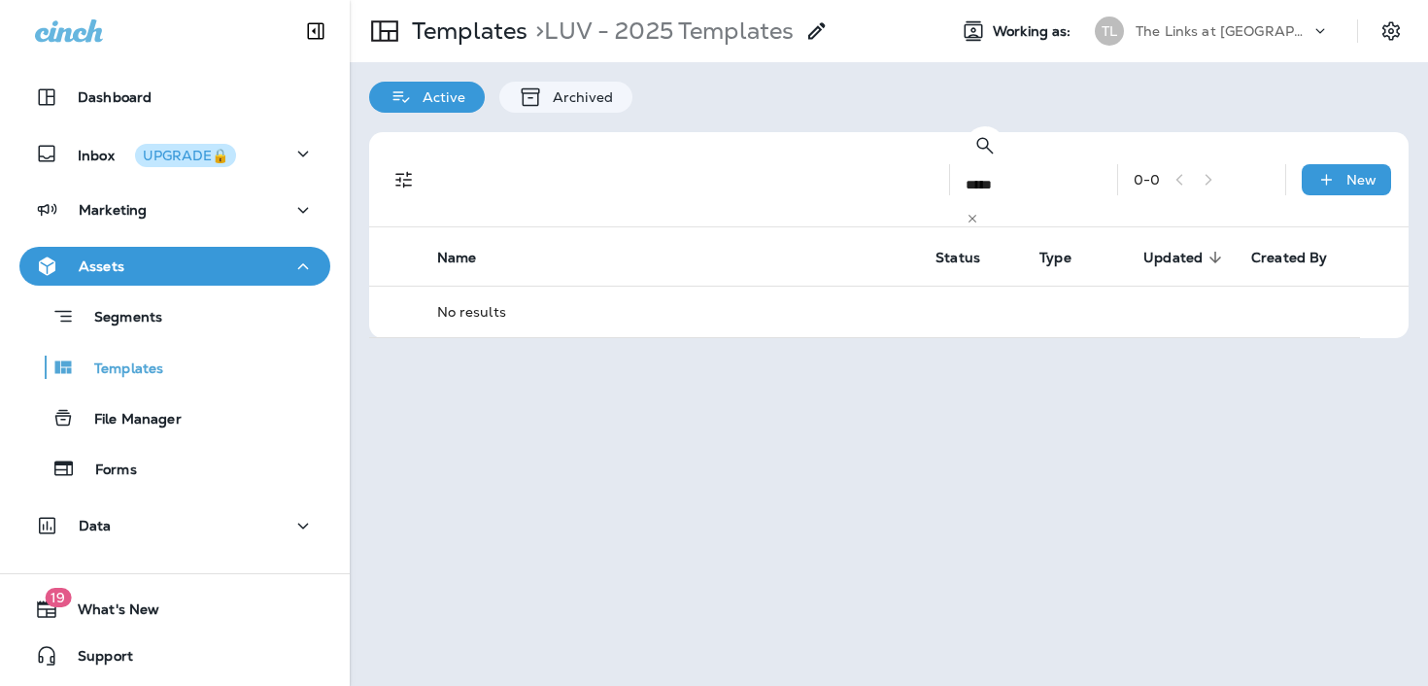
drag, startPoint x: 987, startPoint y: 166, endPoint x: 732, endPoint y: 150, distance: 255.0
click at [732, 150] on div "​ ***** ​ ​ 0 - 0 New" at bounding box center [893, 179] width 1016 height 94
drag, startPoint x: 953, startPoint y: 179, endPoint x: 854, endPoint y: 173, distance: 99.3
click at [966, 173] on div "​ *** ​ ​" at bounding box center [1034, 179] width 136 height 94
type input "*"
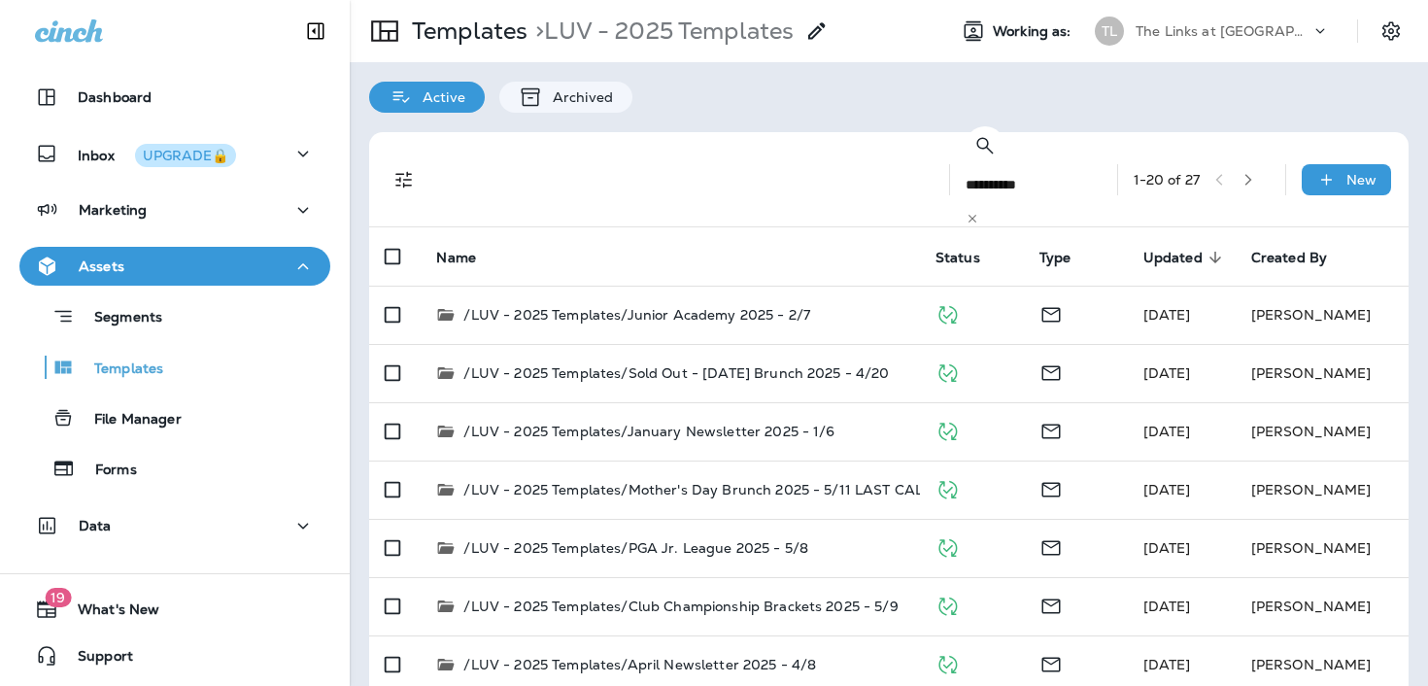
type input "**********"
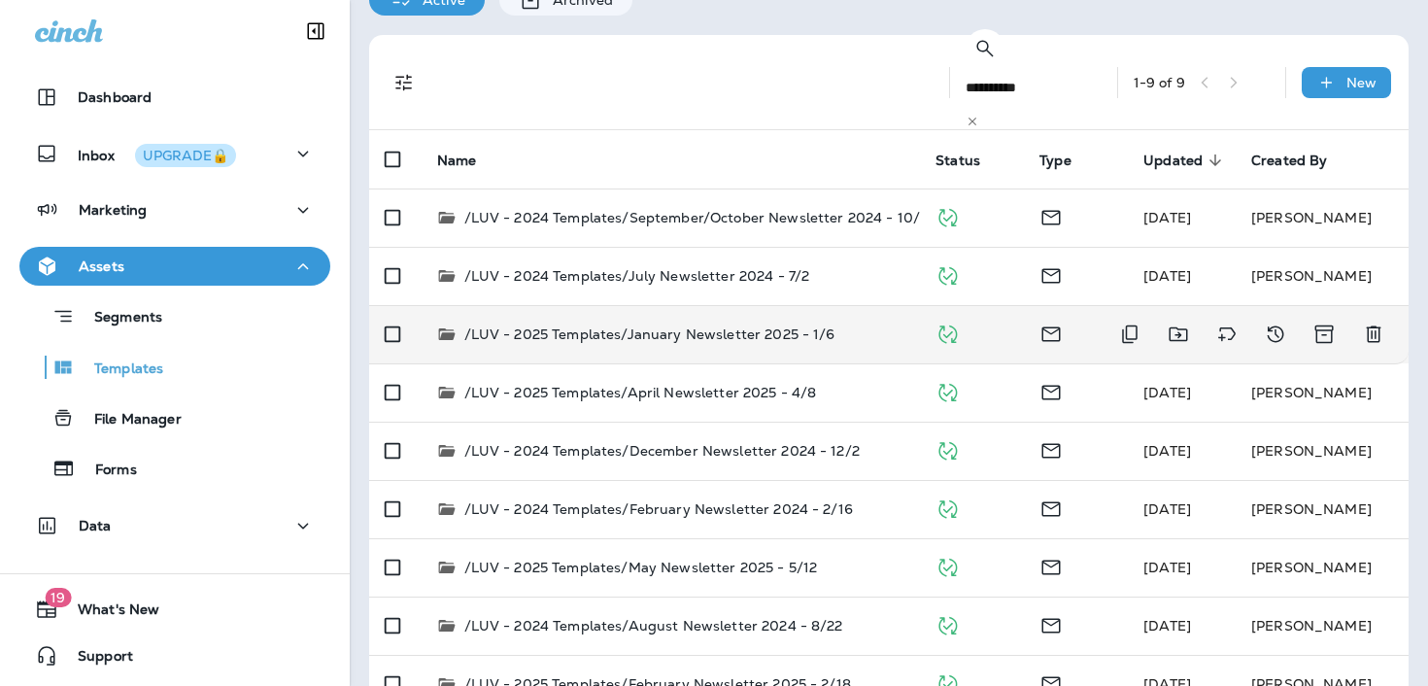
scroll to position [112, 0]
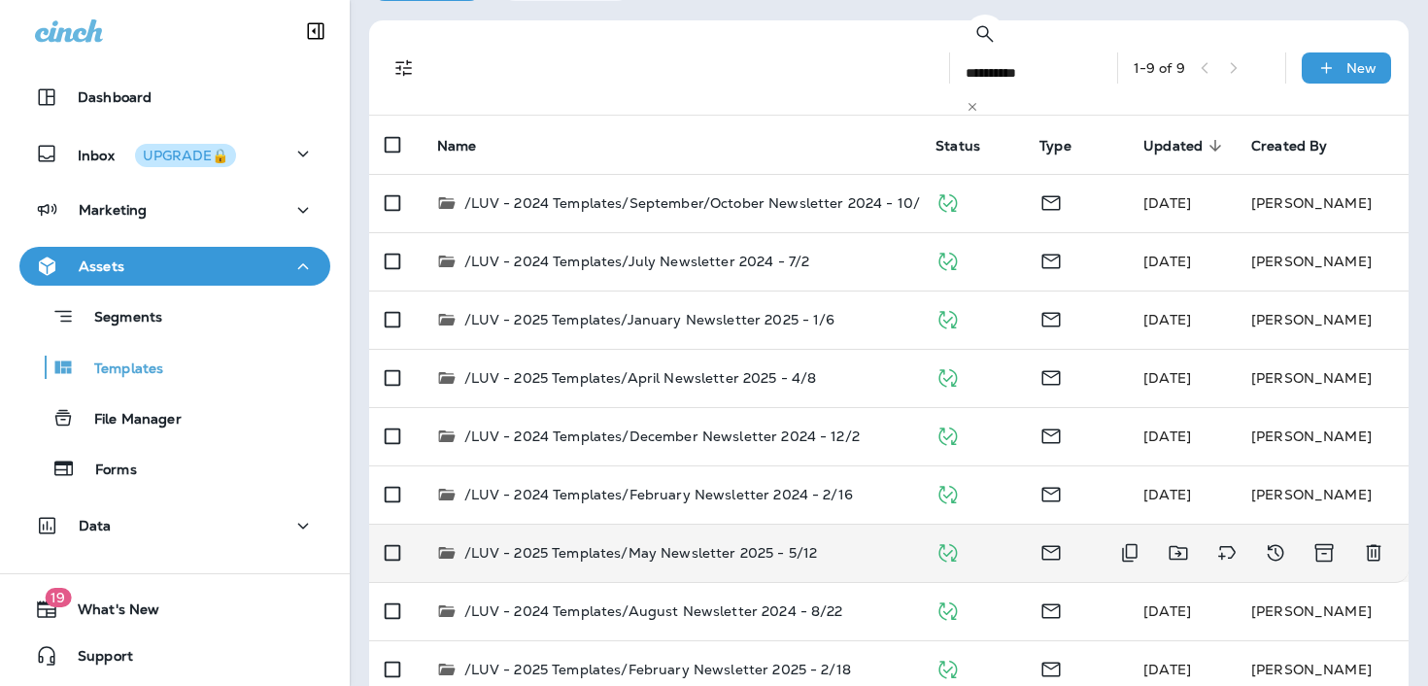
click at [659, 543] on p "/LUV - 2025 Templates/May Newsletter 2025 - 5/12" at bounding box center [641, 552] width 354 height 19
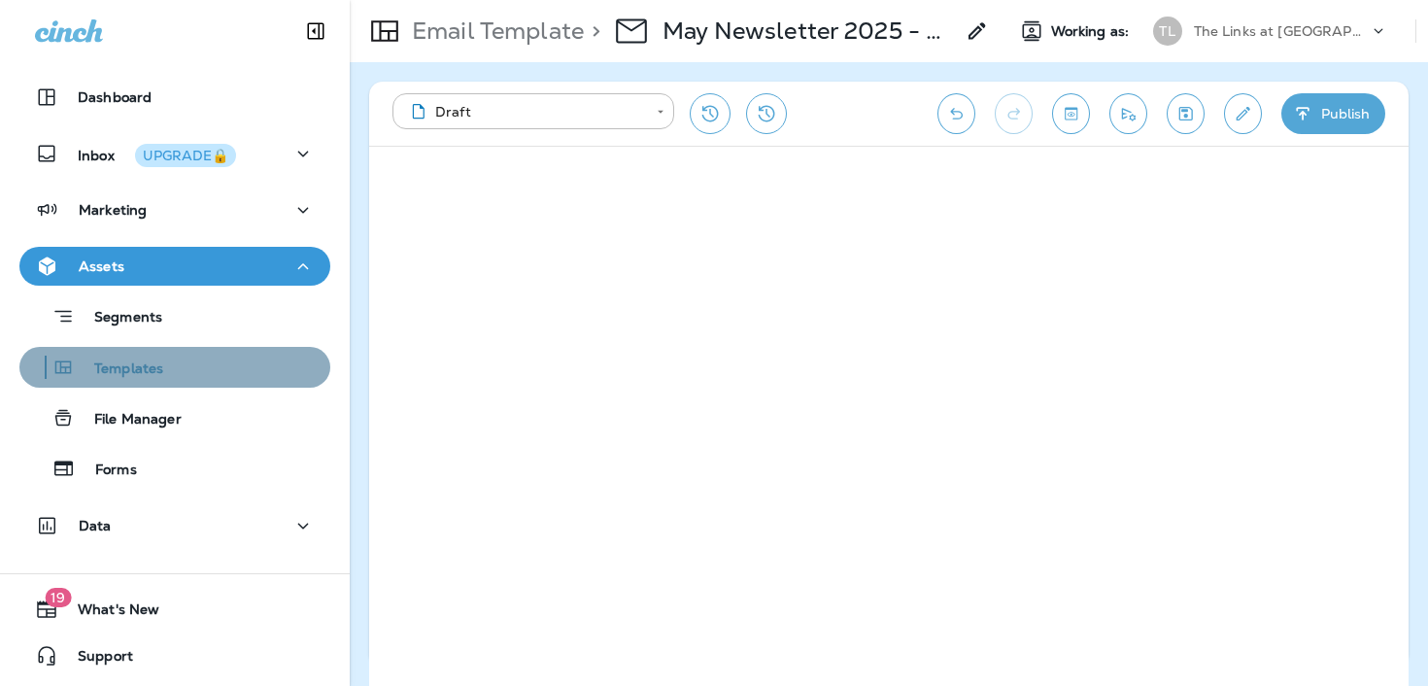
click at [111, 358] on div "Templates" at bounding box center [95, 367] width 136 height 29
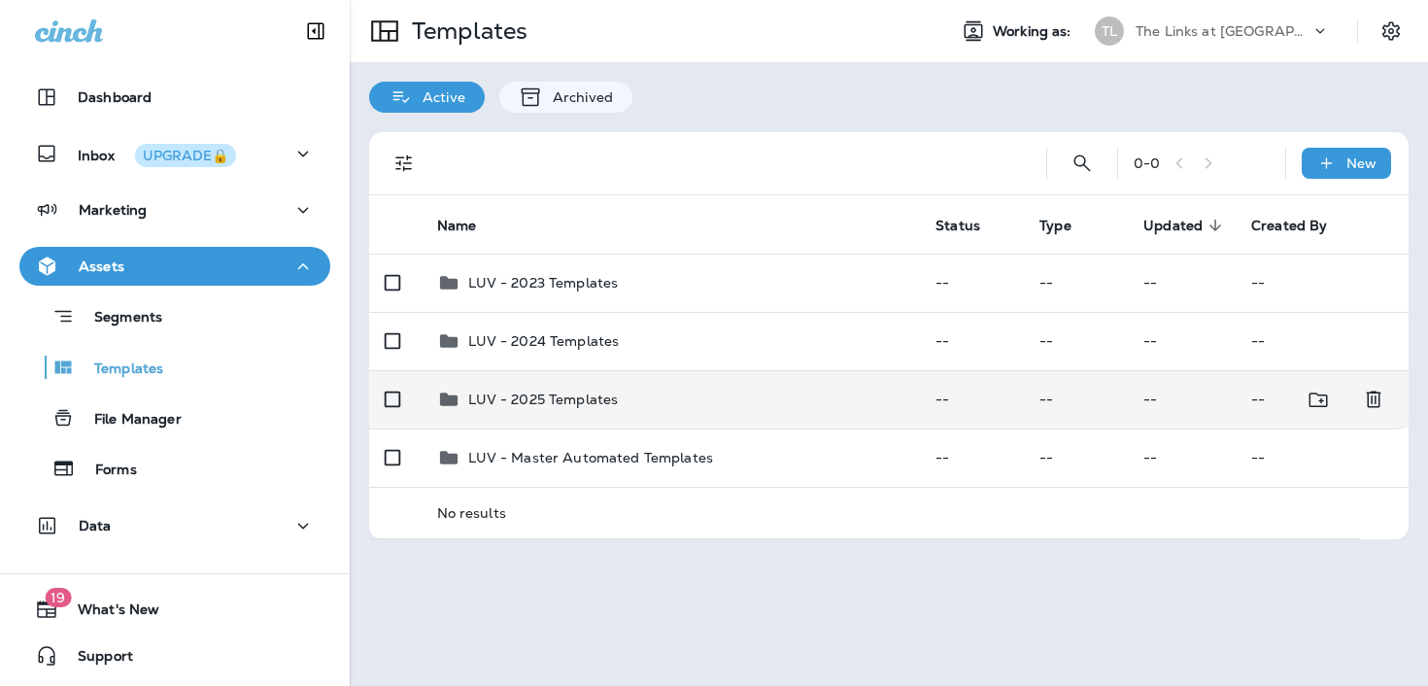
click at [545, 379] on td "LUV - 2025 Templates" at bounding box center [671, 399] width 499 height 58
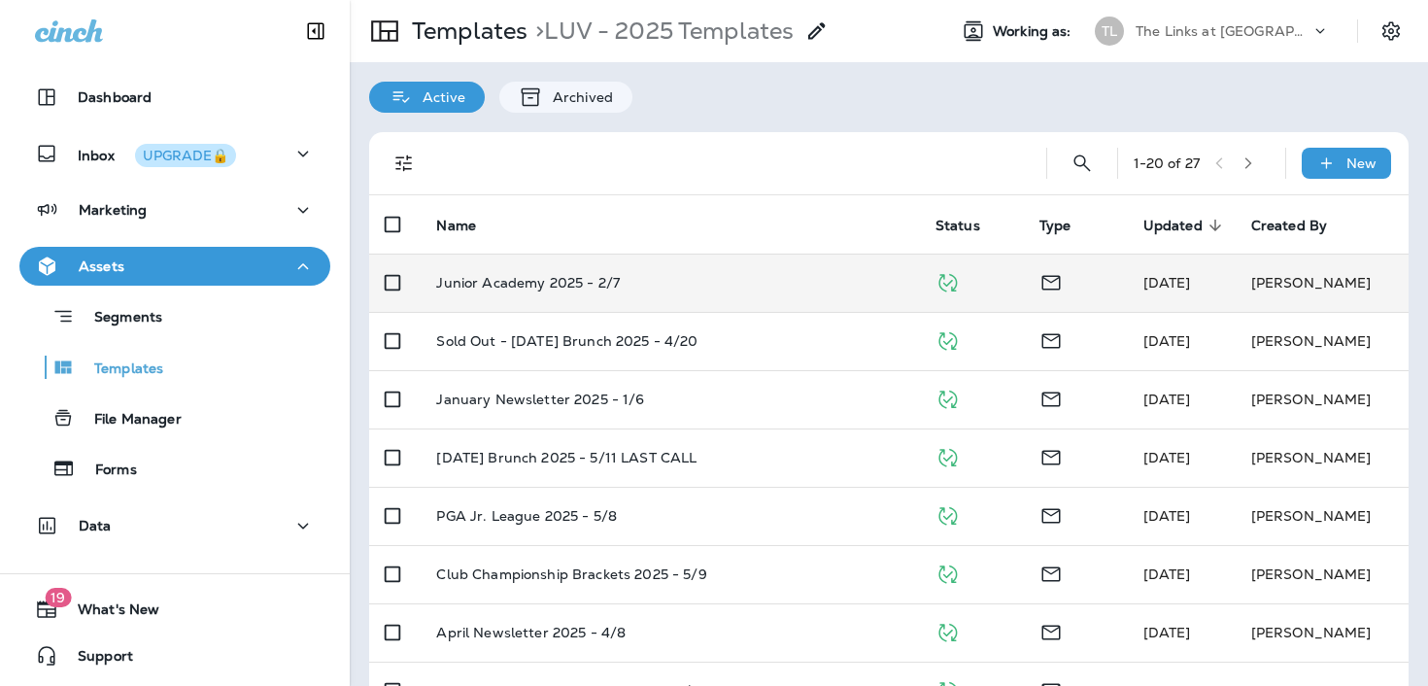
click at [591, 285] on p "Junior Academy 2025 - 2/7" at bounding box center [528, 283] width 184 height 16
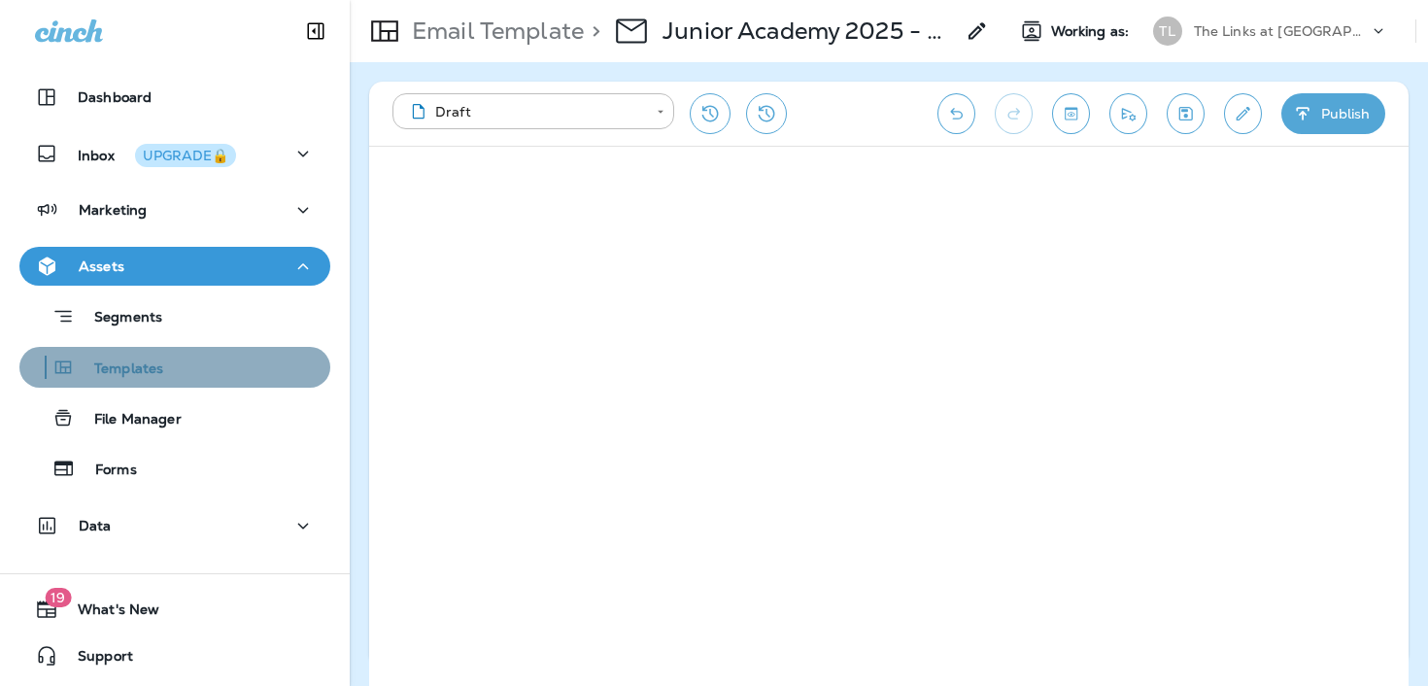
click at [153, 349] on button "Templates" at bounding box center [174, 367] width 311 height 41
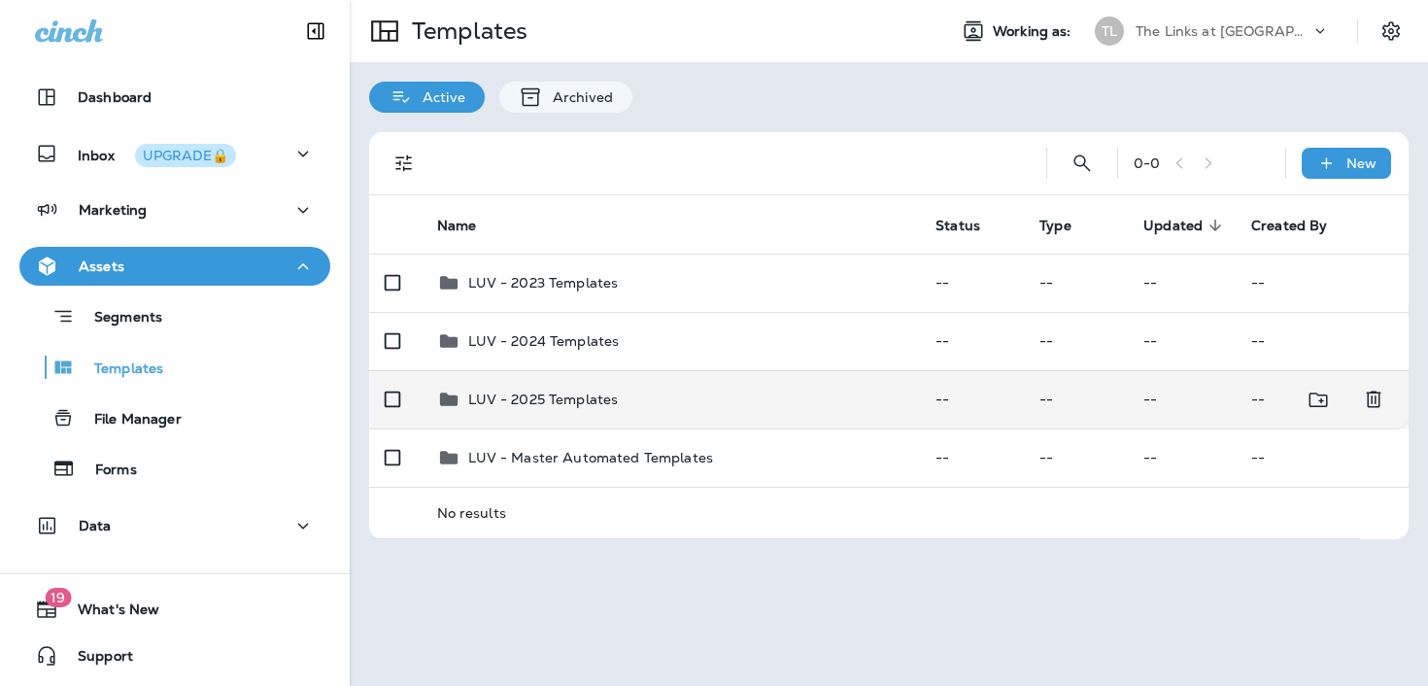
click at [592, 420] on td "LUV - 2025 Templates" at bounding box center [671, 399] width 499 height 58
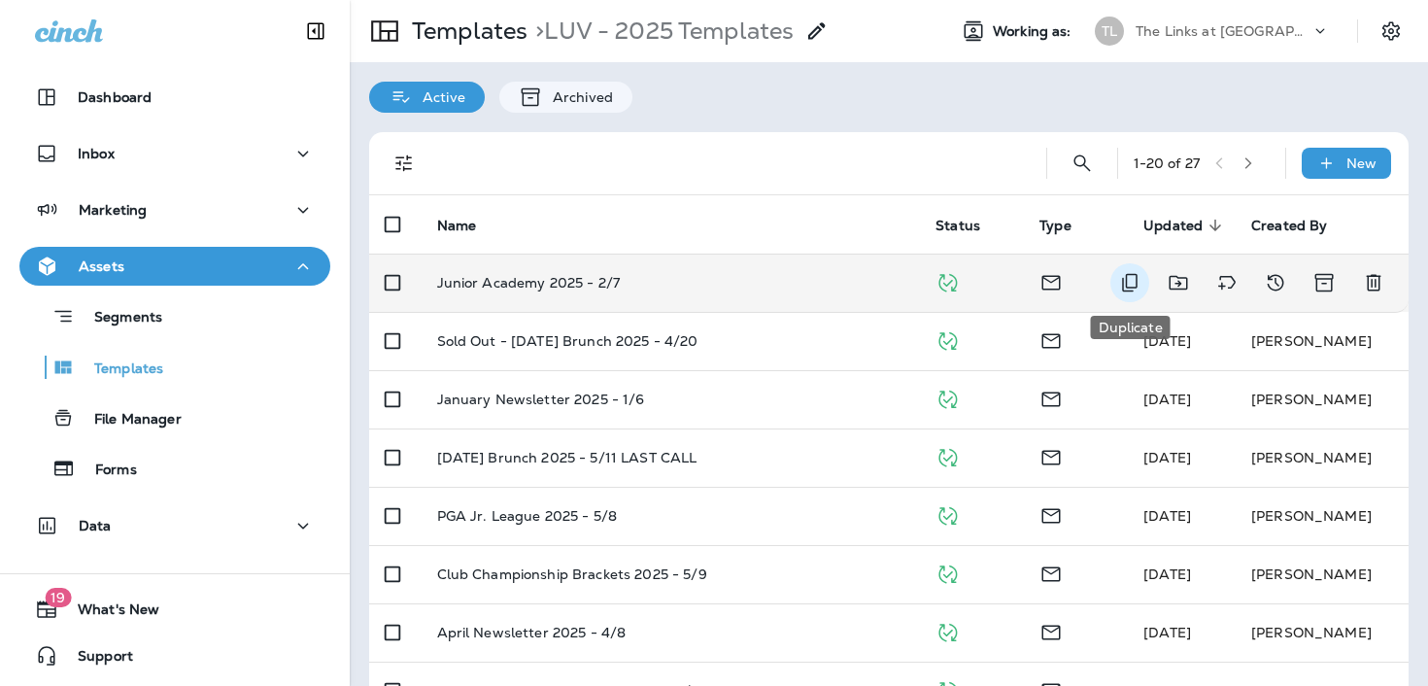
click at [1137, 279] on icon "Duplicate" at bounding box center [1130, 283] width 16 height 18
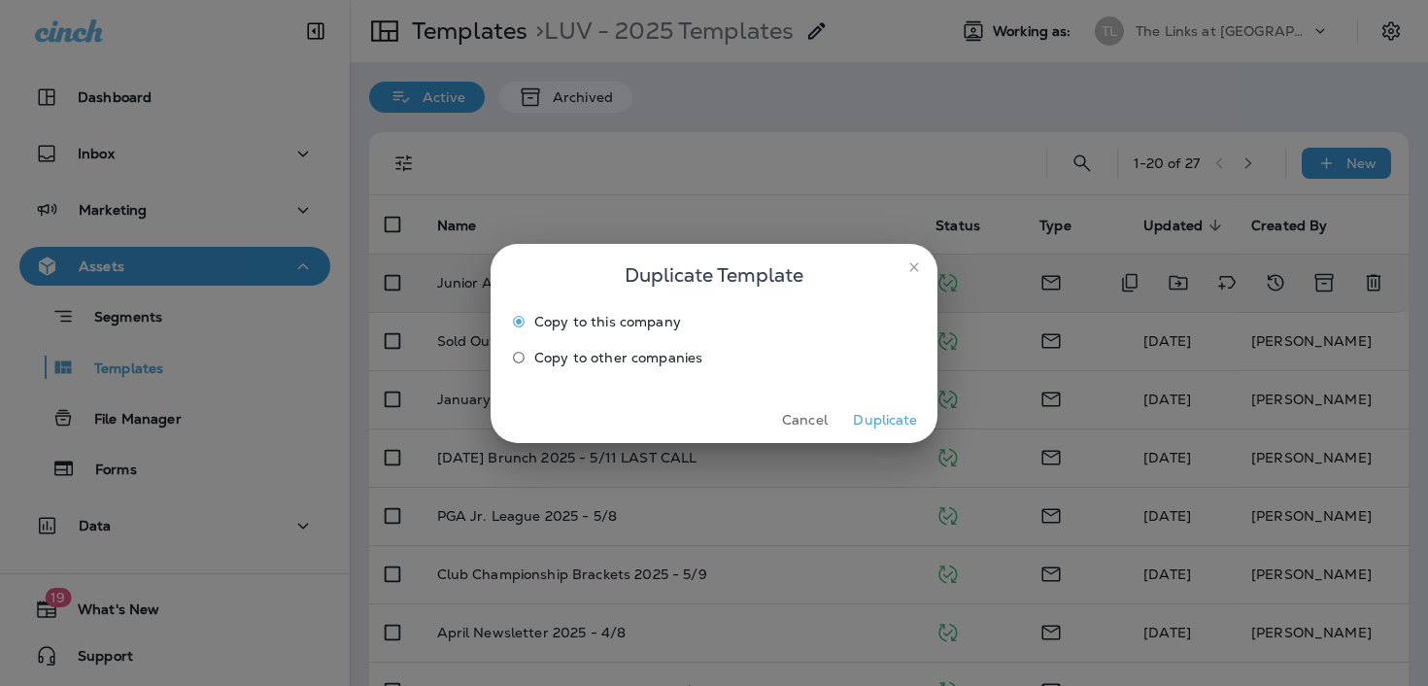
click at [870, 418] on button "Duplicate" at bounding box center [885, 420] width 73 height 30
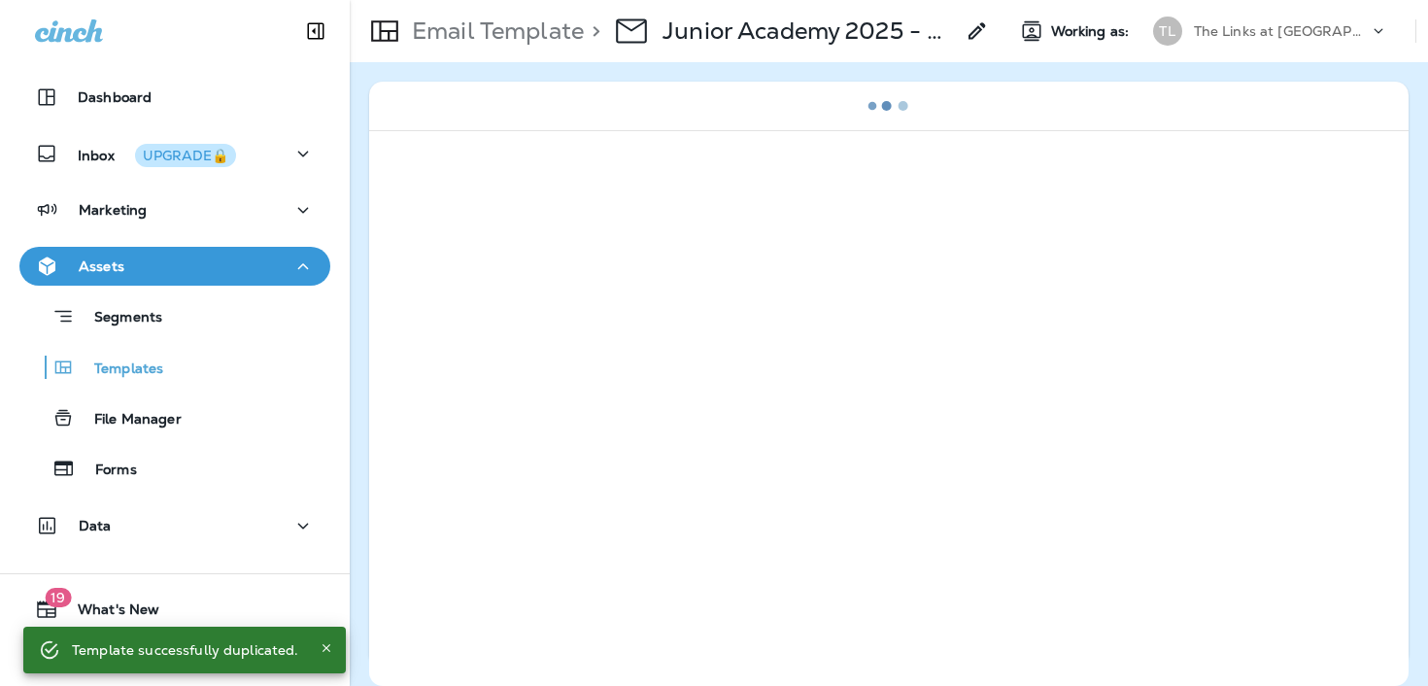
click at [979, 40] on icon at bounding box center [977, 30] width 23 height 23
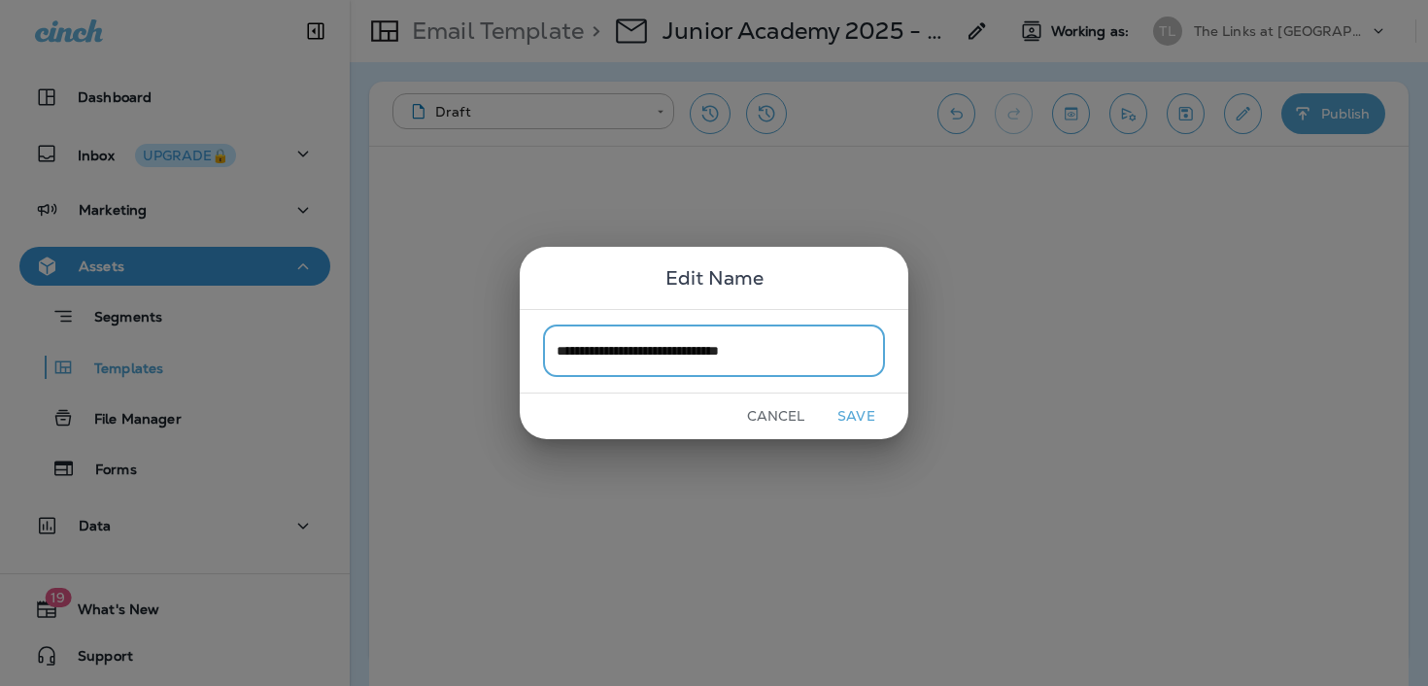
type input "**********"
click at [846, 420] on button "Save" at bounding box center [856, 416] width 73 height 30
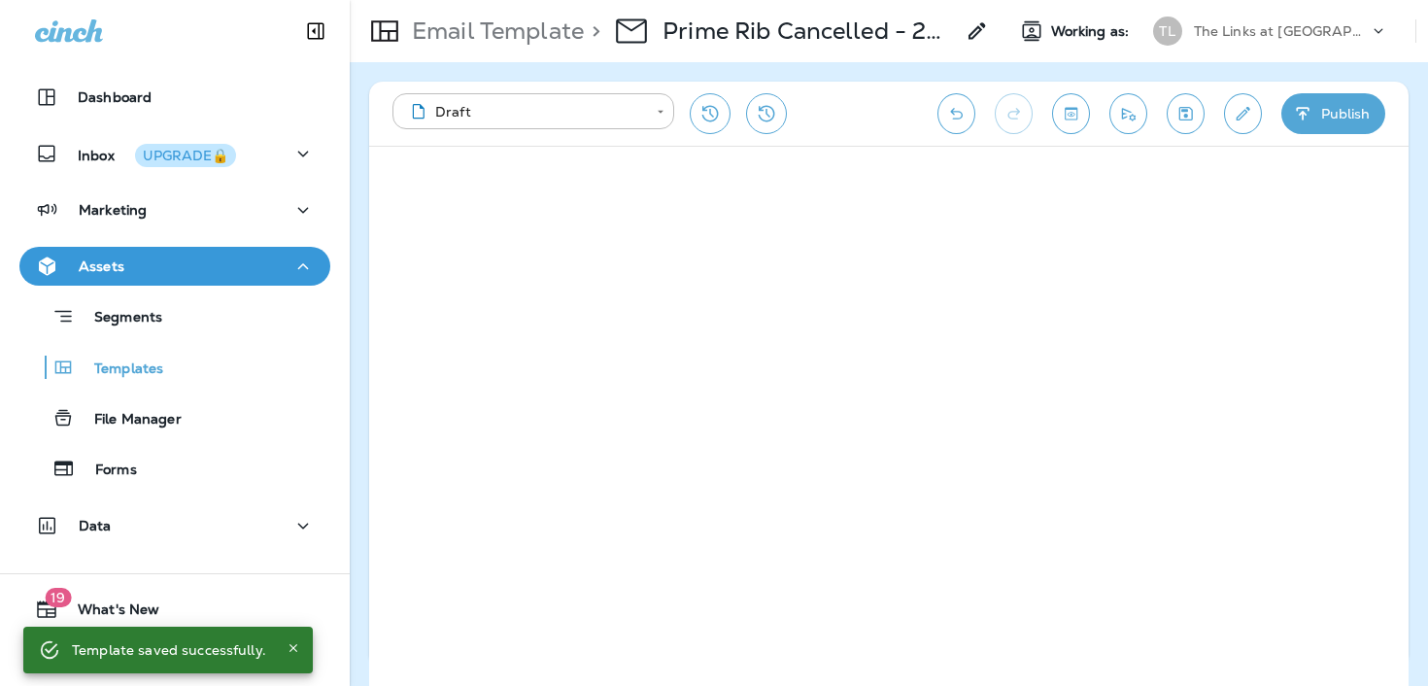
click at [1237, 108] on icon "Edit details" at bounding box center [1243, 113] width 20 height 19
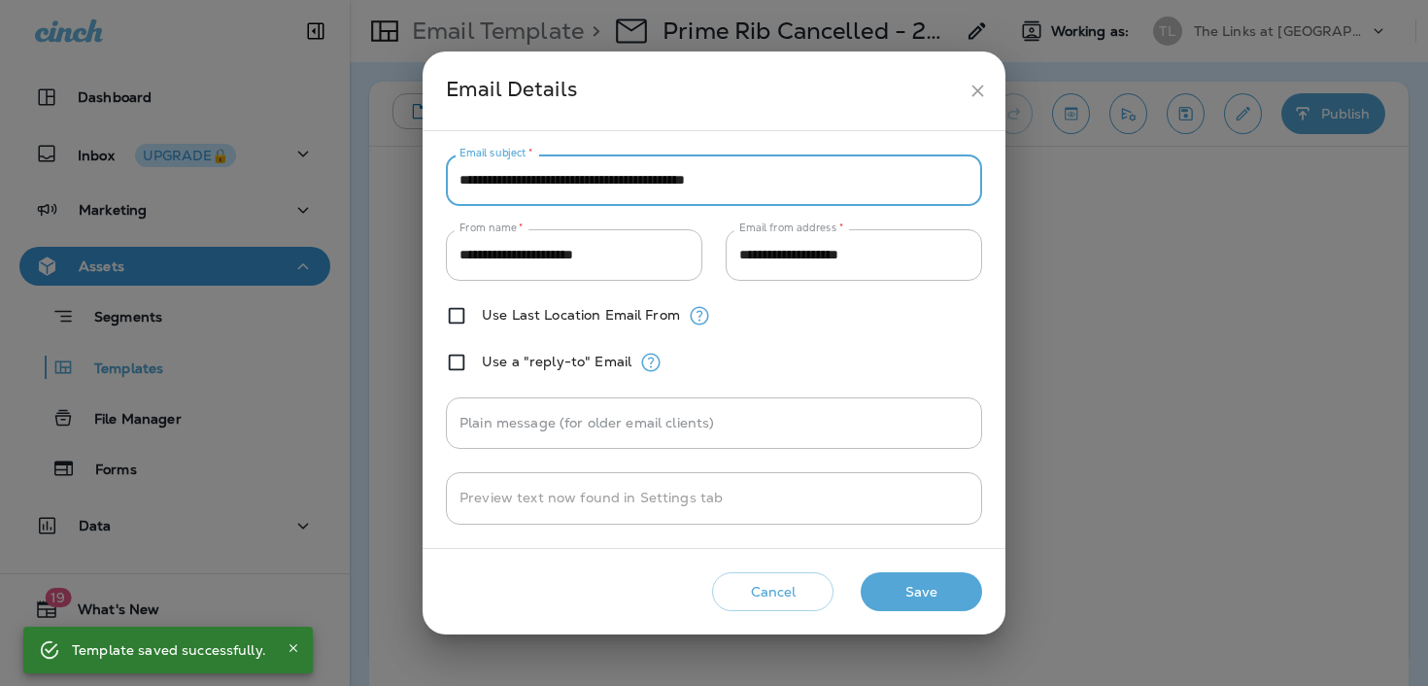
drag, startPoint x: 774, startPoint y: 183, endPoint x: 448, endPoint y: 165, distance: 326.9
click at [448, 165] on input "**********" at bounding box center [714, 179] width 536 height 51
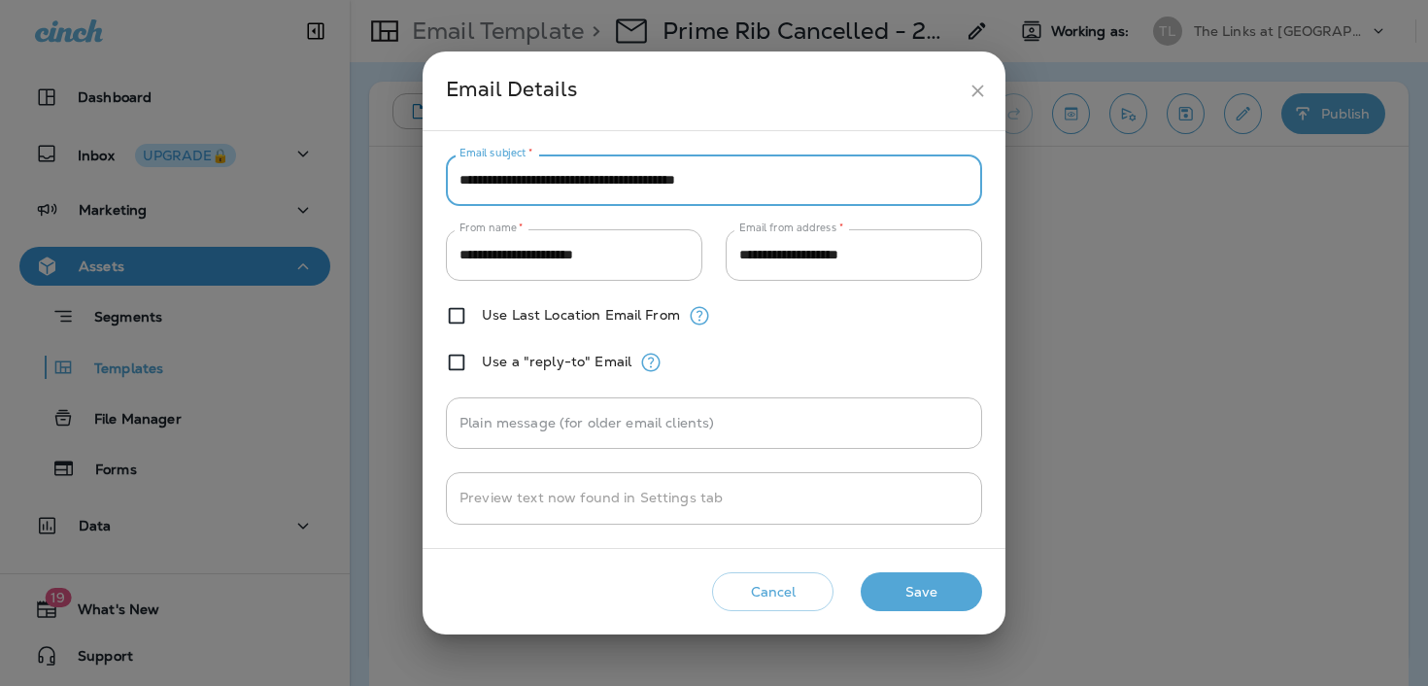
type input "**********"
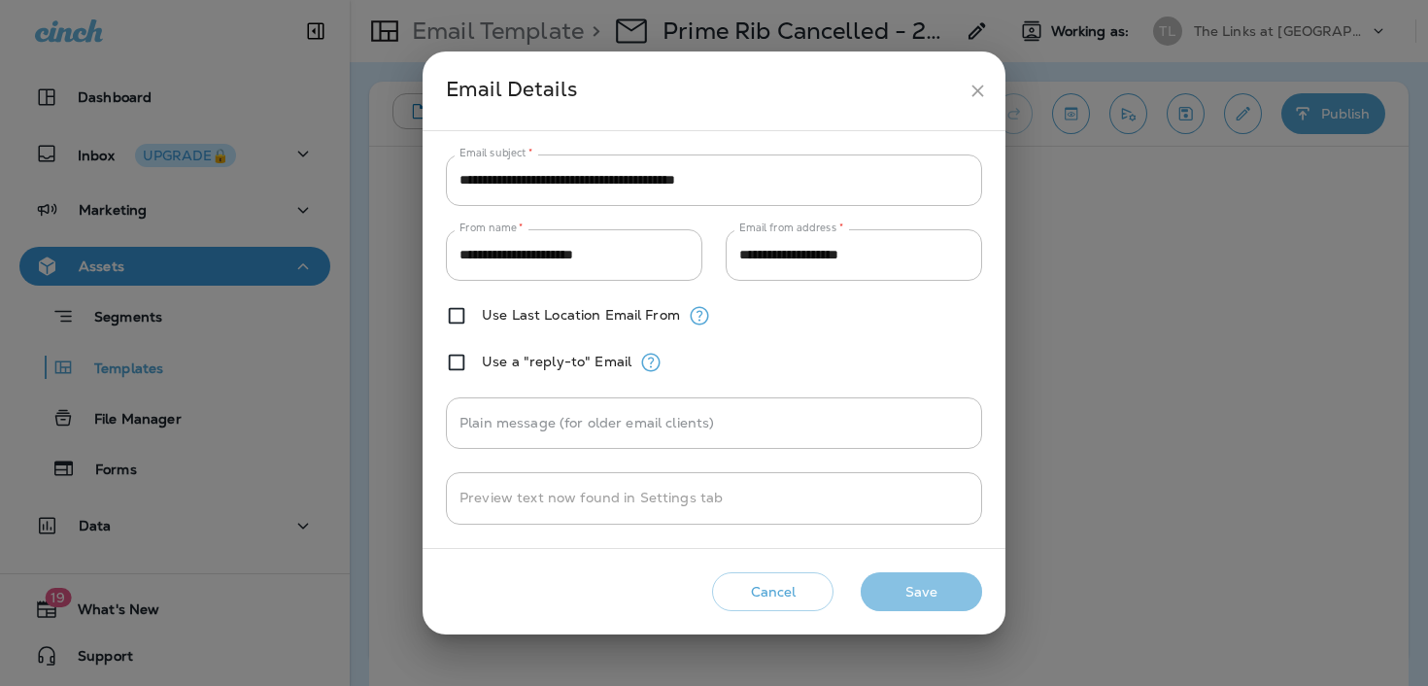
click at [917, 591] on button "Save" at bounding box center [921, 592] width 121 height 40
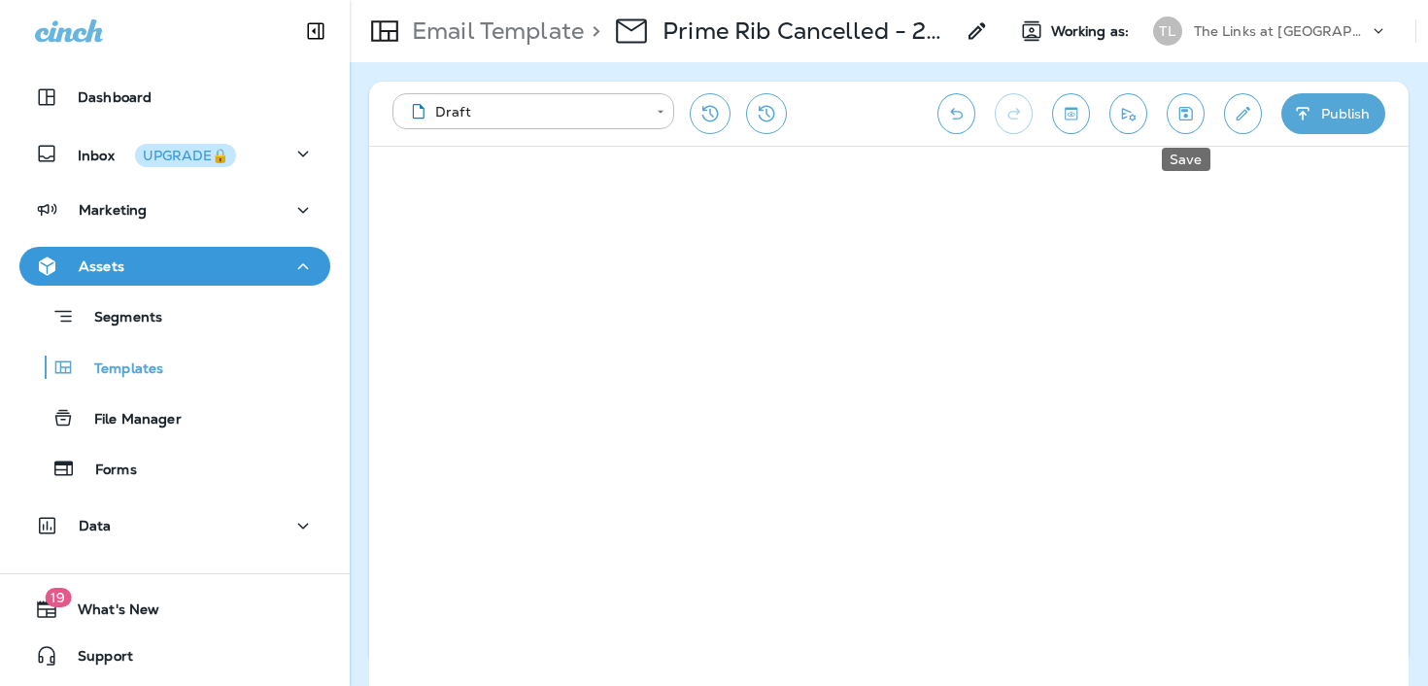
click at [1197, 115] on button "Save" at bounding box center [1186, 113] width 38 height 41
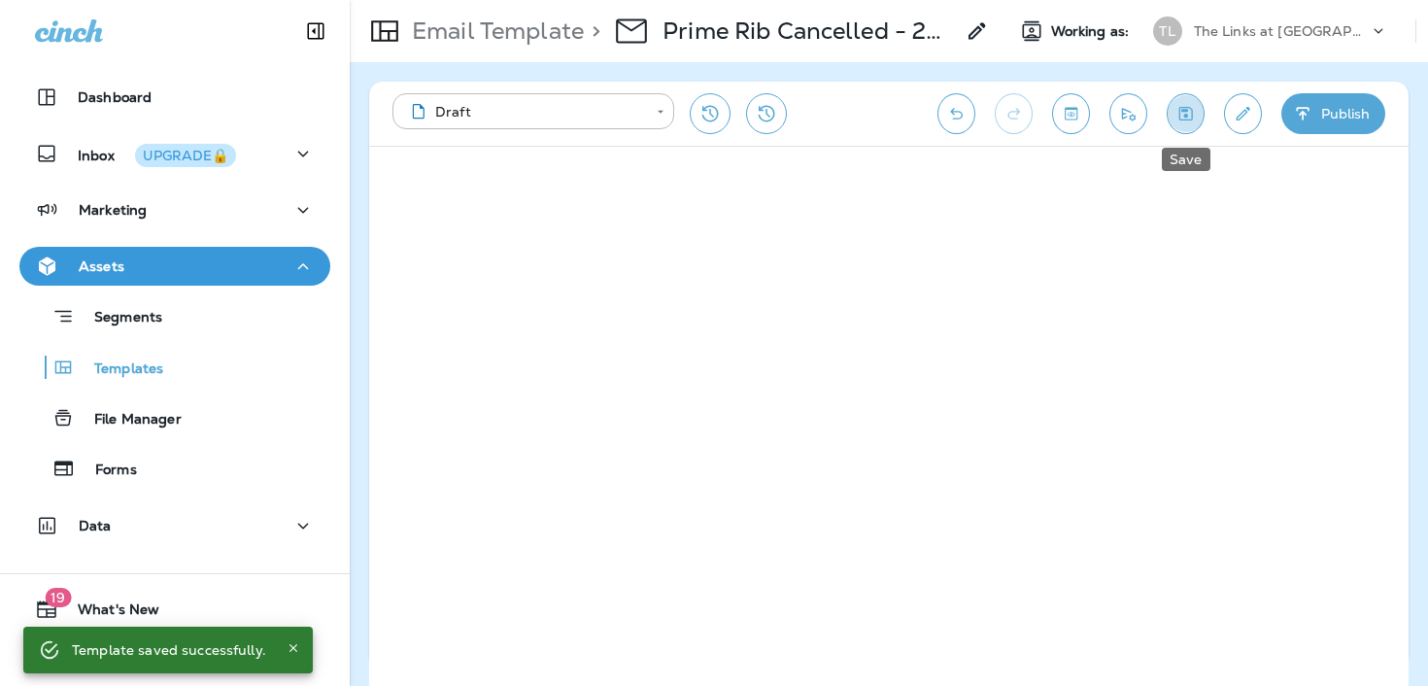
click at [1195, 116] on icon "Save" at bounding box center [1185, 113] width 20 height 19
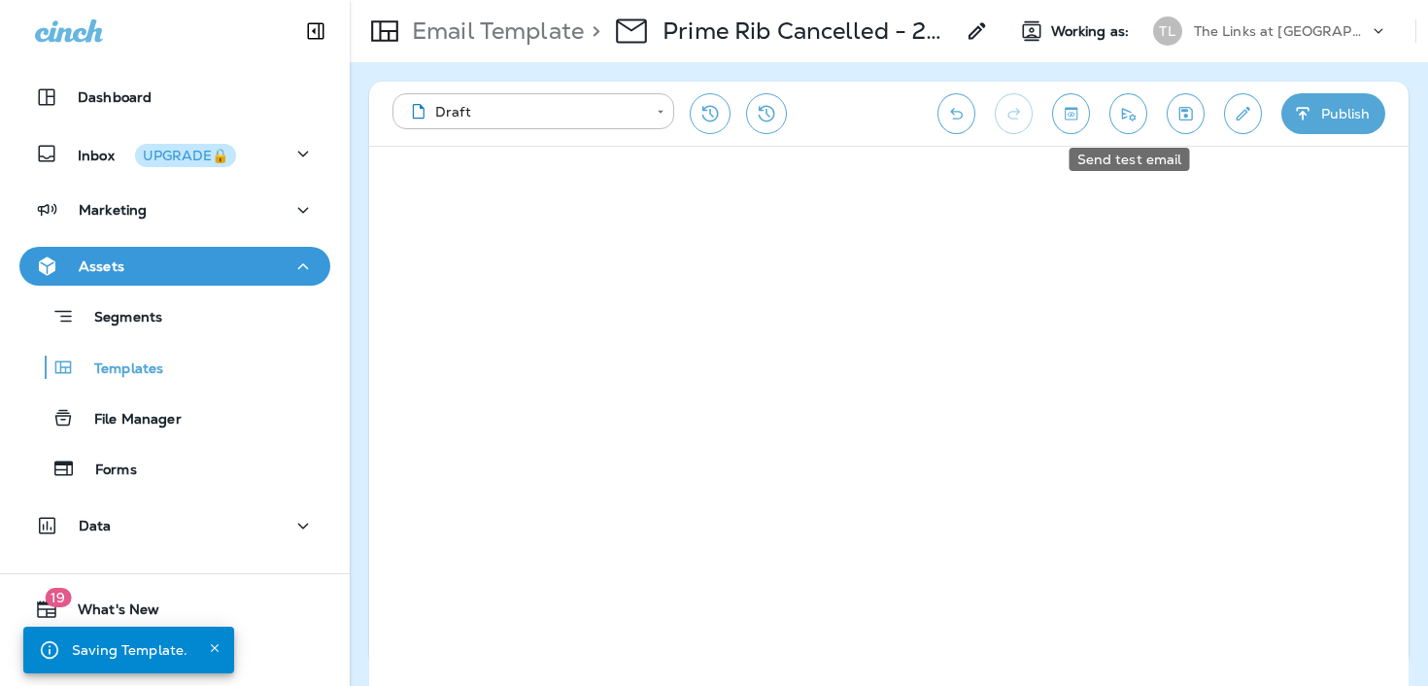
click at [1131, 116] on icon "Send test email" at bounding box center [1129, 114] width 14 height 13
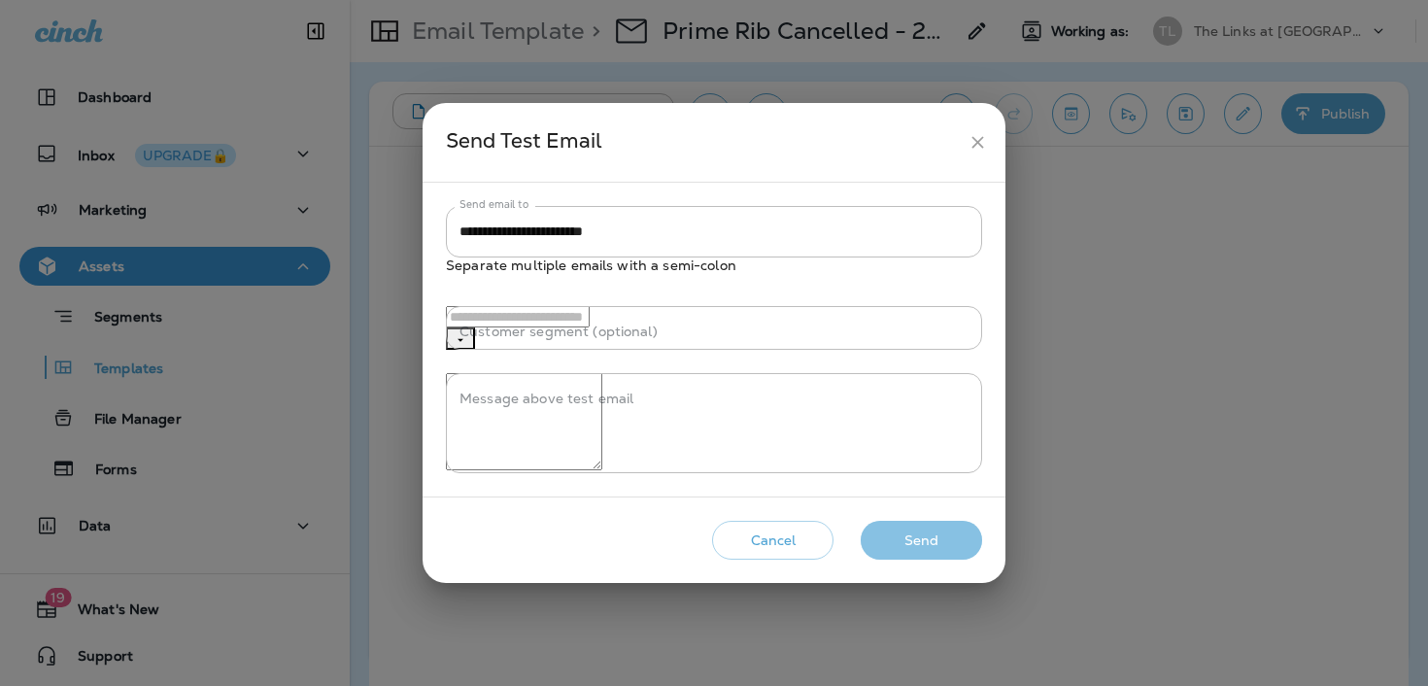
click at [896, 560] on button "Send" at bounding box center [921, 541] width 121 height 40
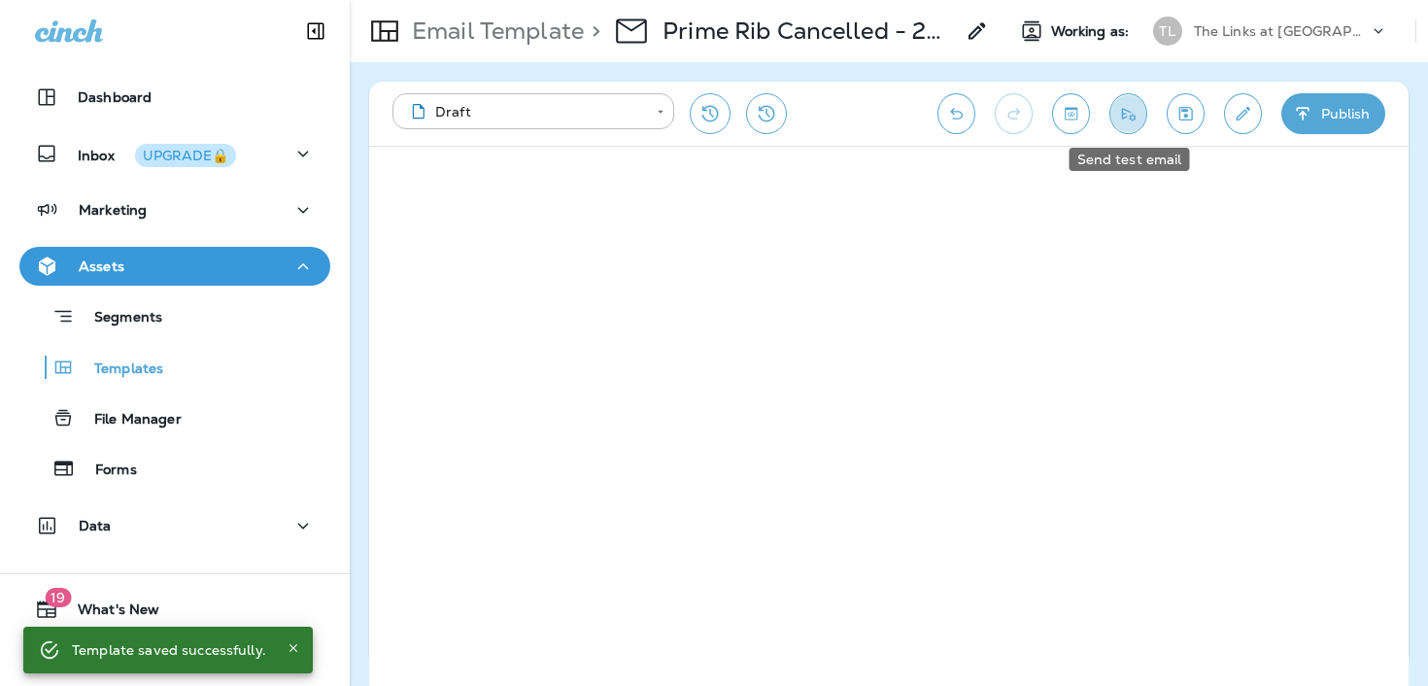
click at [1142, 118] on button "Send test email" at bounding box center [1128, 113] width 38 height 41
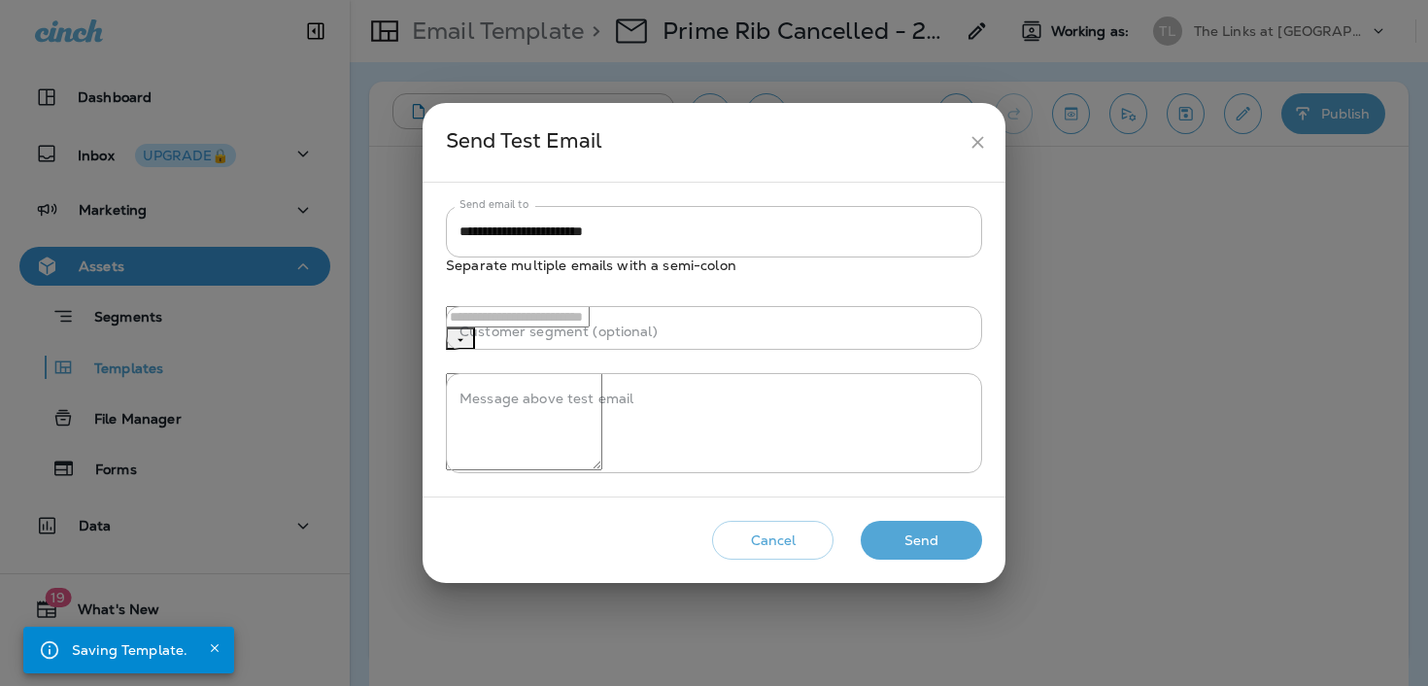
click at [919, 560] on button "Send" at bounding box center [921, 541] width 121 height 40
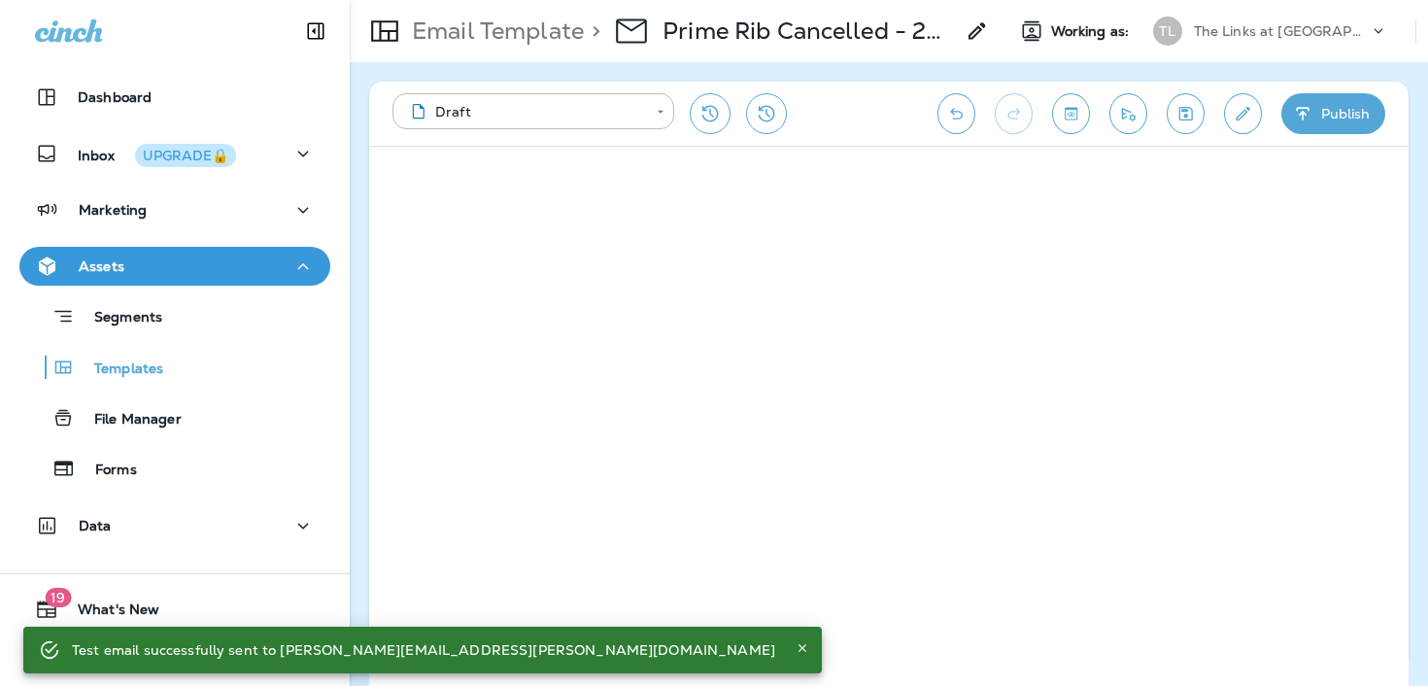
click at [1233, 32] on p "The Links at [GEOGRAPHIC_DATA]" at bounding box center [1281, 31] width 175 height 16
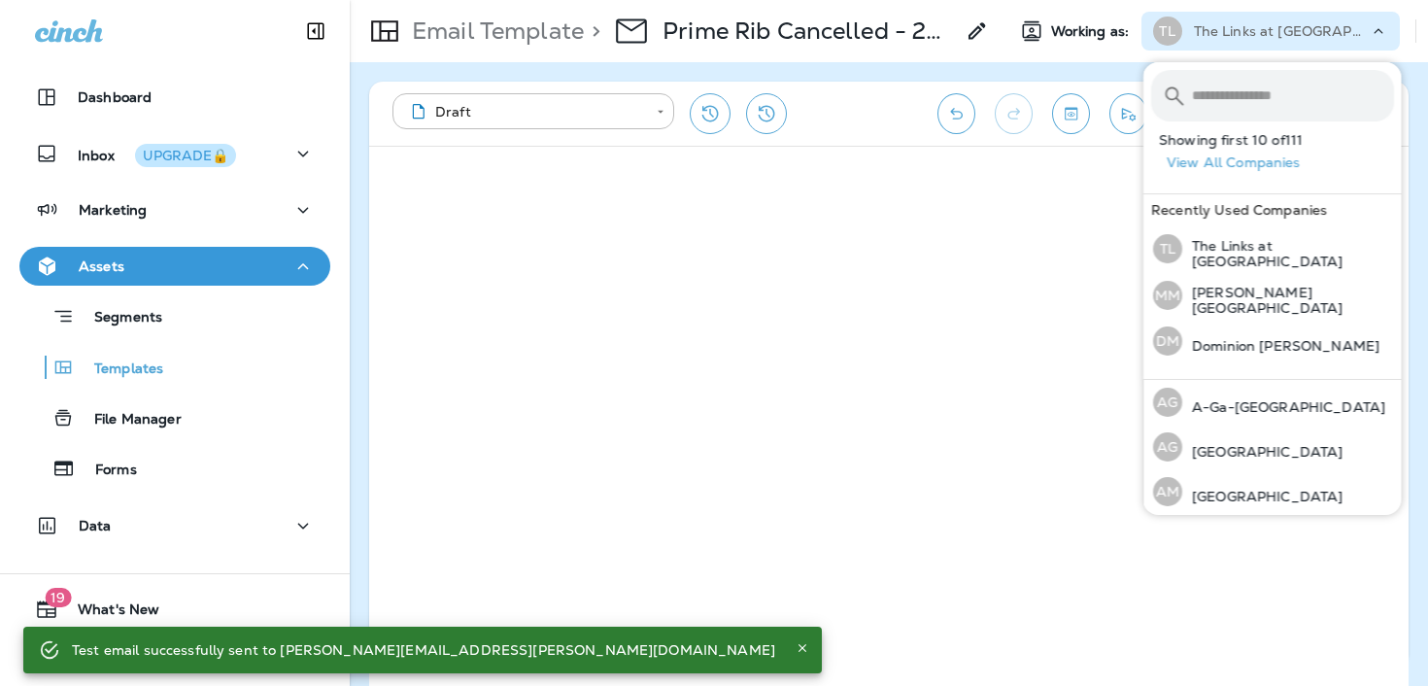
type input "*"
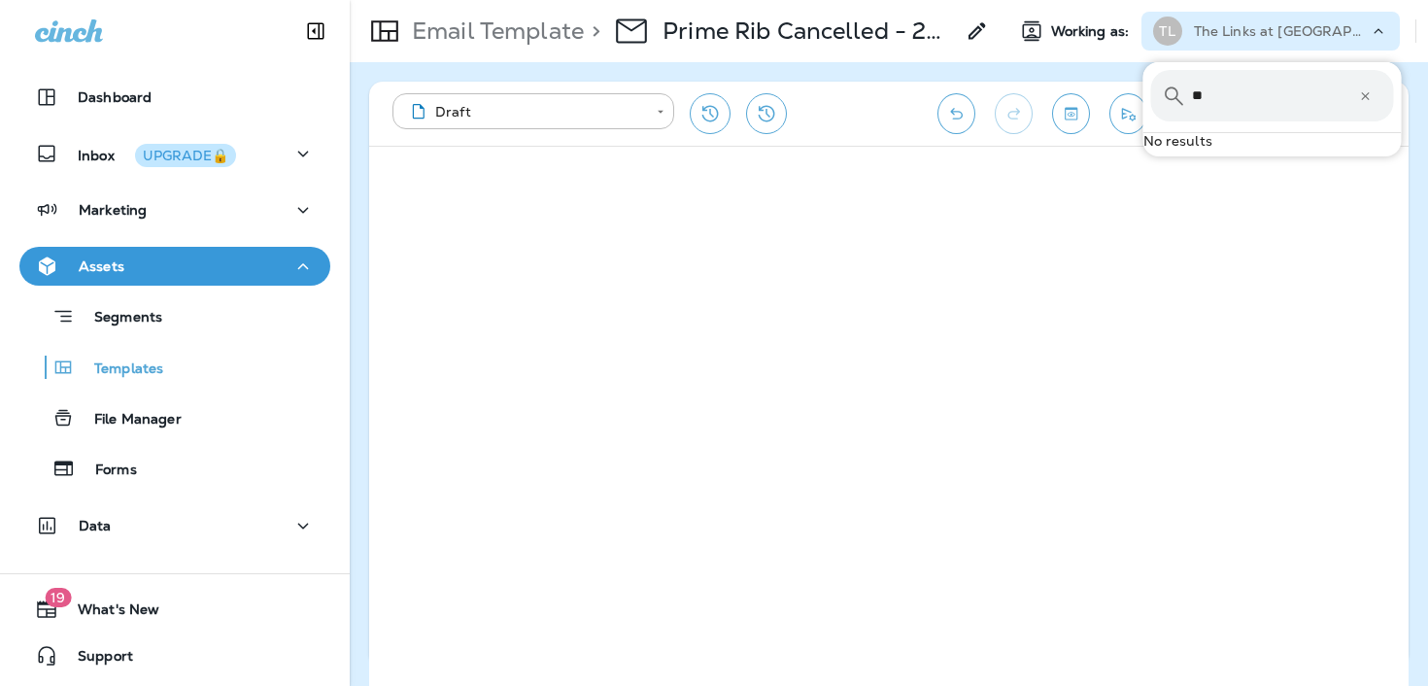
type input "*"
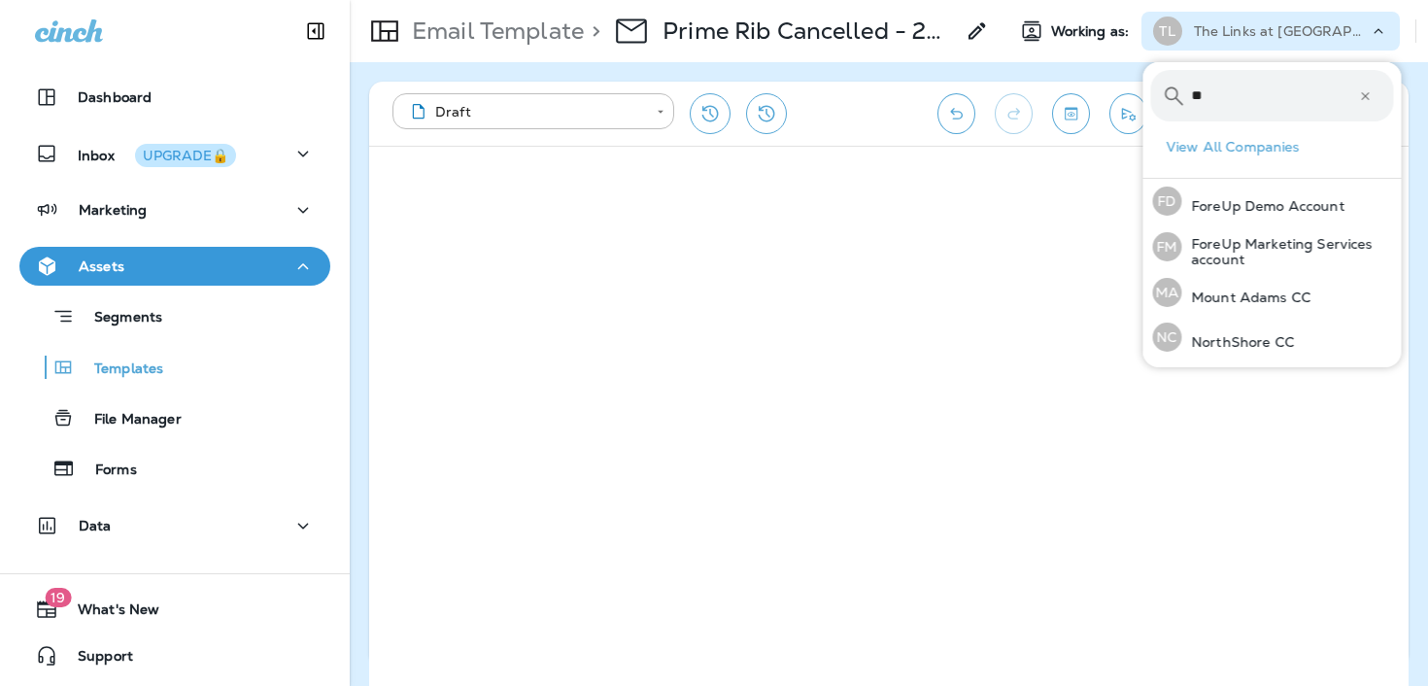
type input "*"
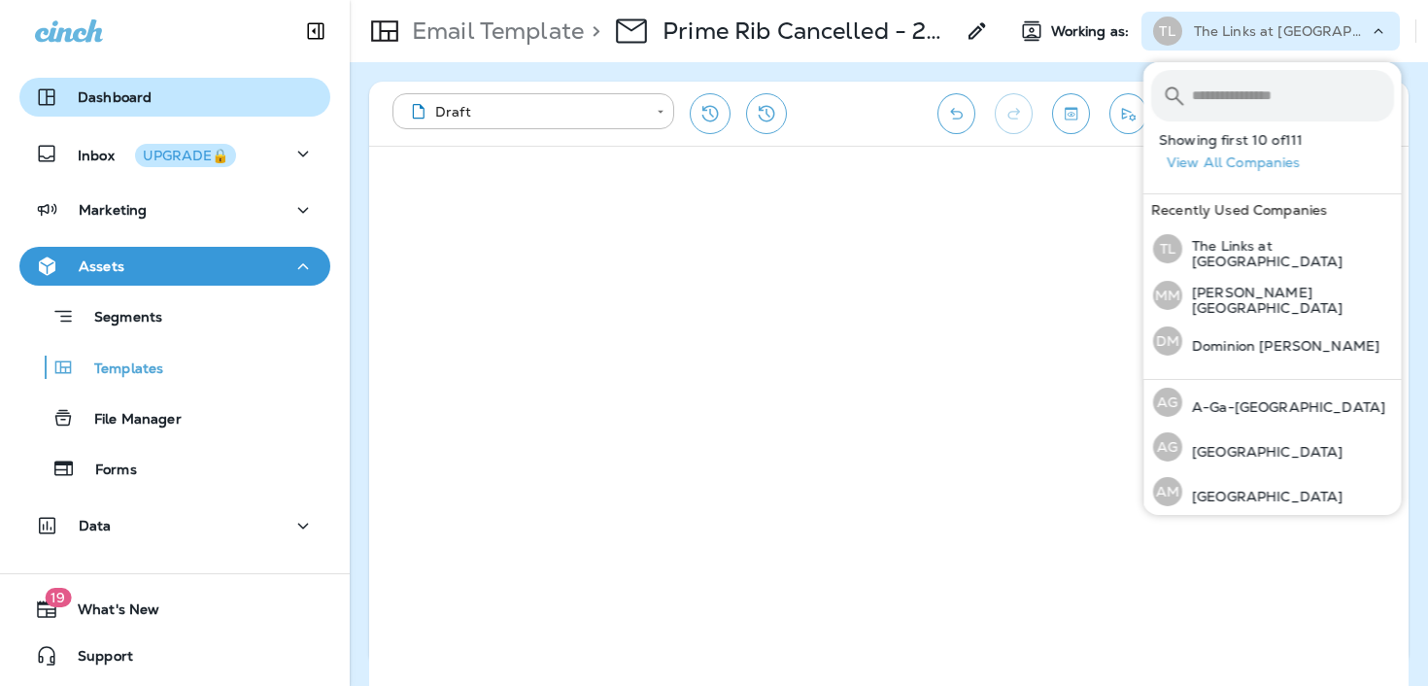
click at [119, 99] on p "Dashboard" at bounding box center [115, 97] width 74 height 16
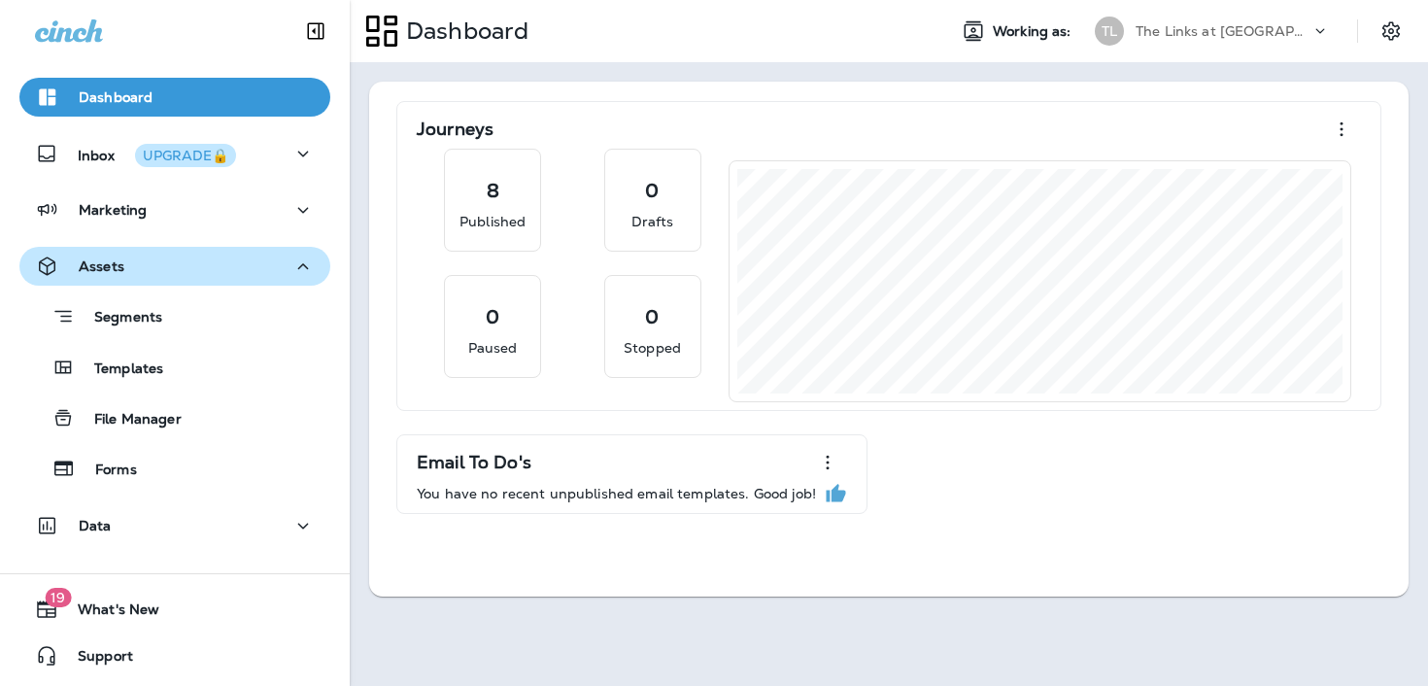
click at [1164, 32] on p "The Links at [GEOGRAPHIC_DATA]" at bounding box center [1223, 31] width 175 height 16
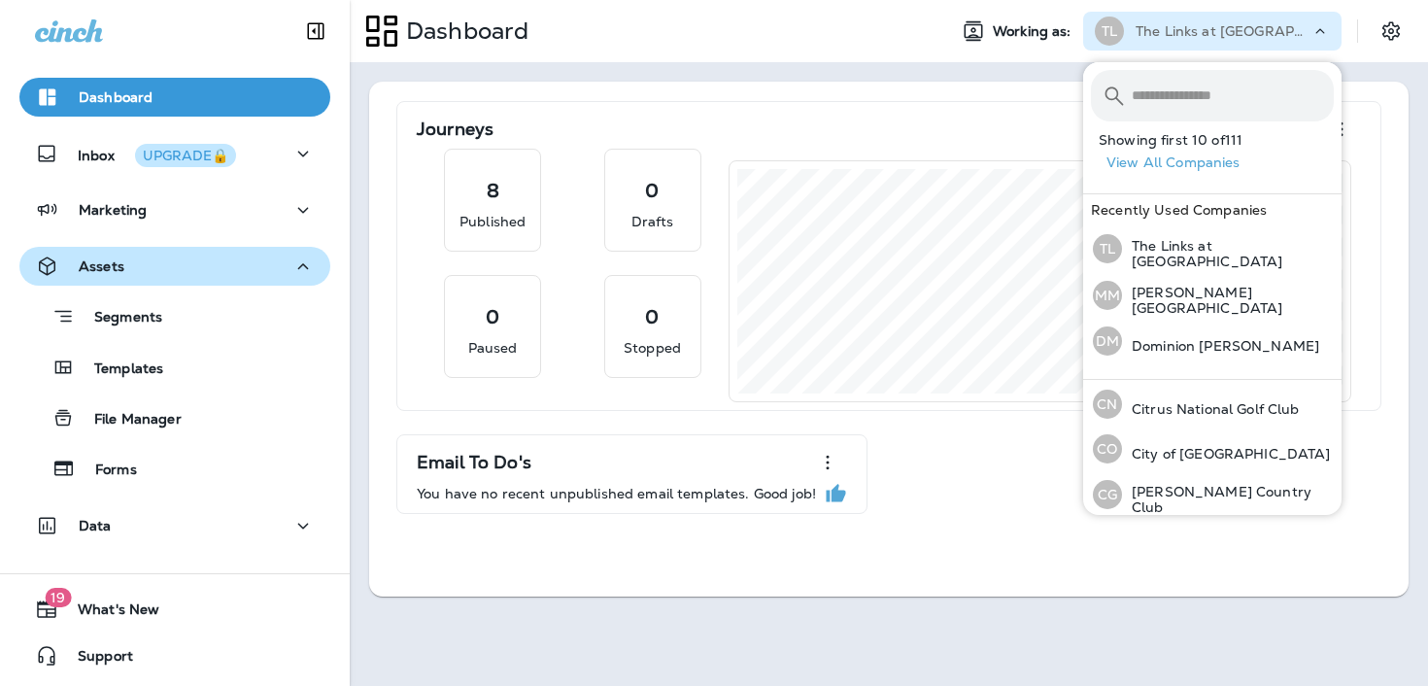
scroll to position [766, 0]
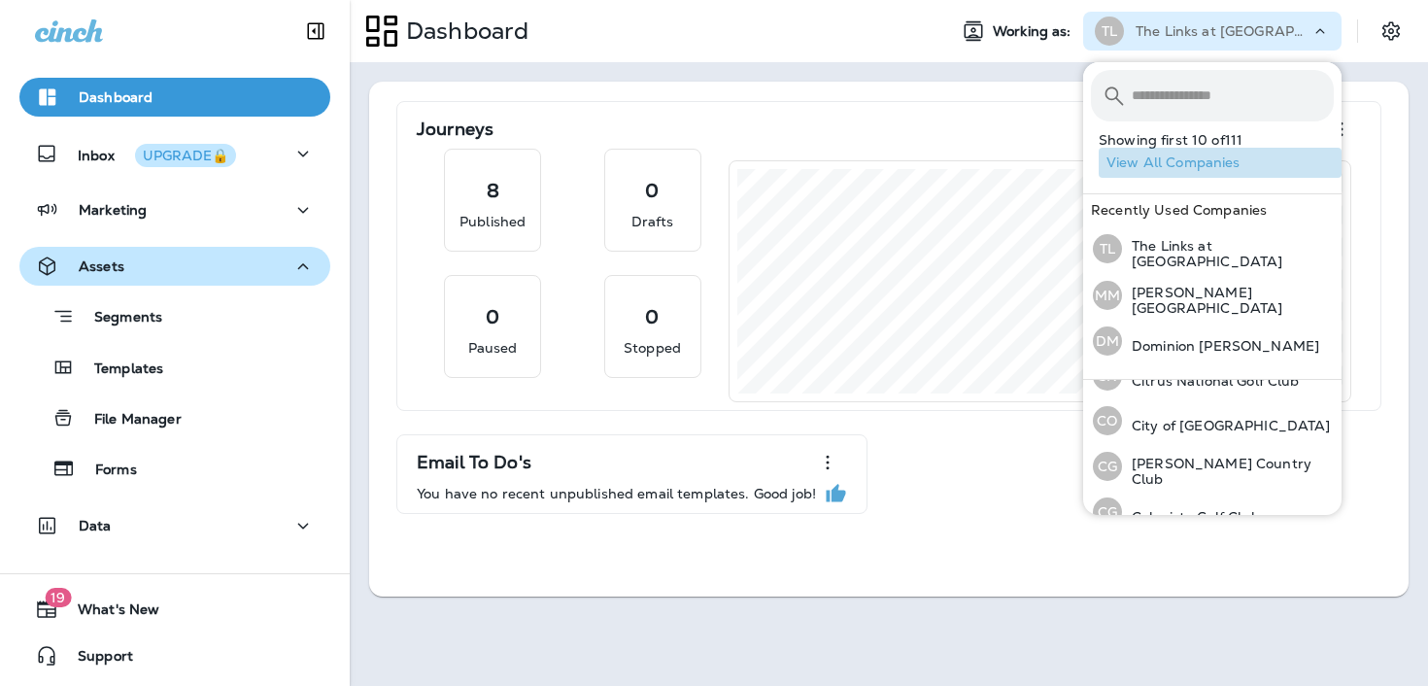
click at [1216, 166] on button "View All Companies" at bounding box center [1220, 163] width 243 height 30
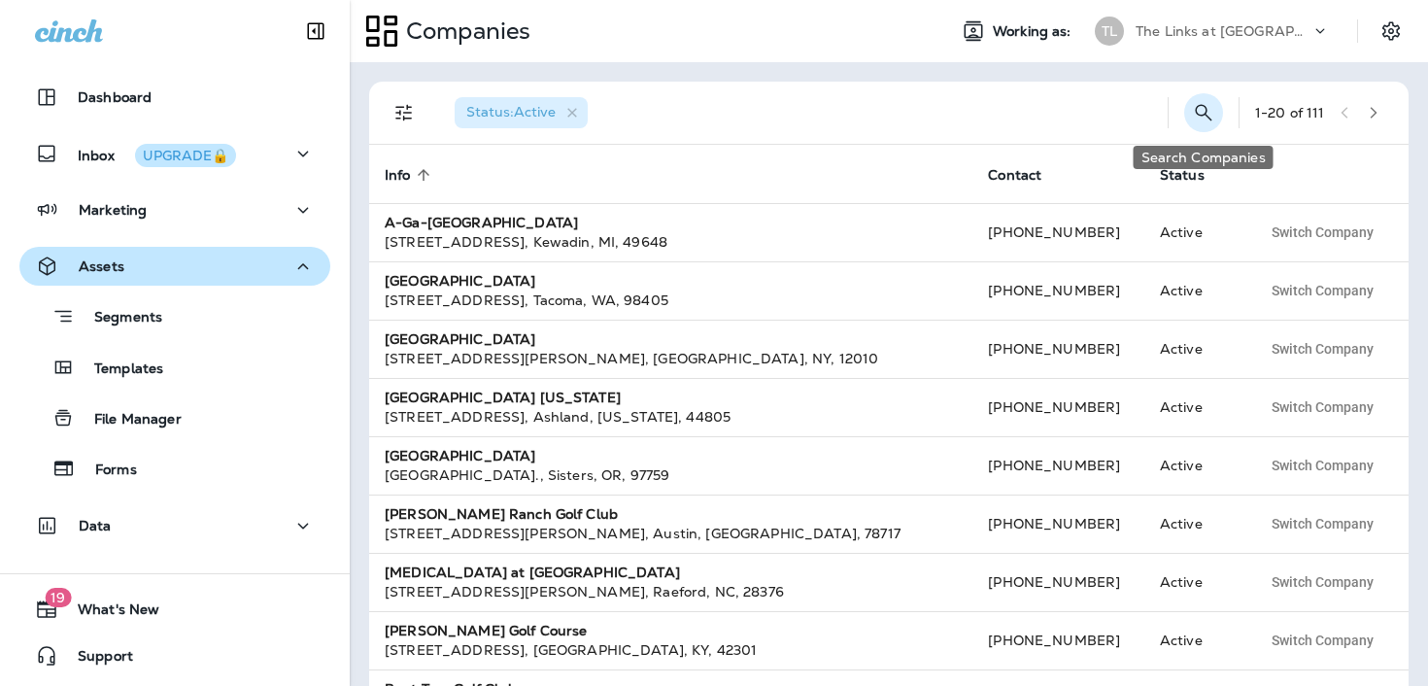
click at [1198, 118] on icon "Search Companies" at bounding box center [1203, 112] width 23 height 23
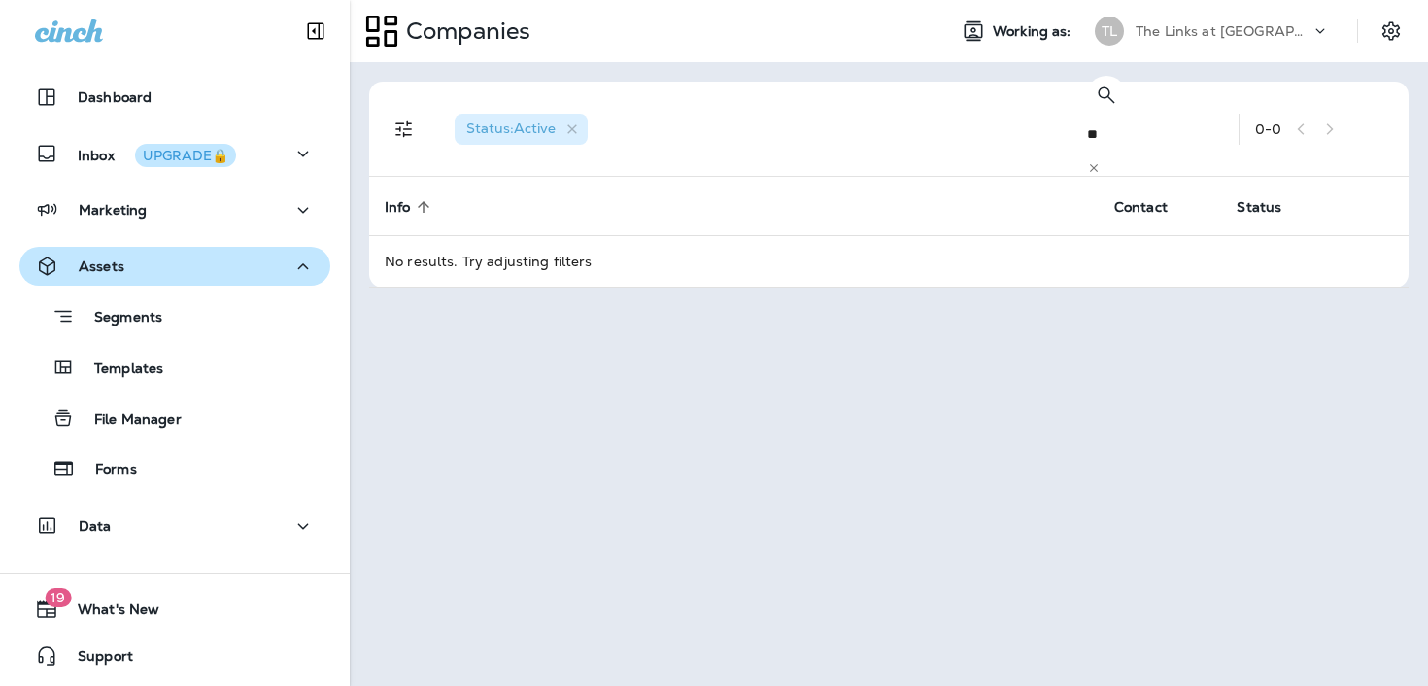
type input "*"
type input "***"
